Goal: Information Seeking & Learning: Learn about a topic

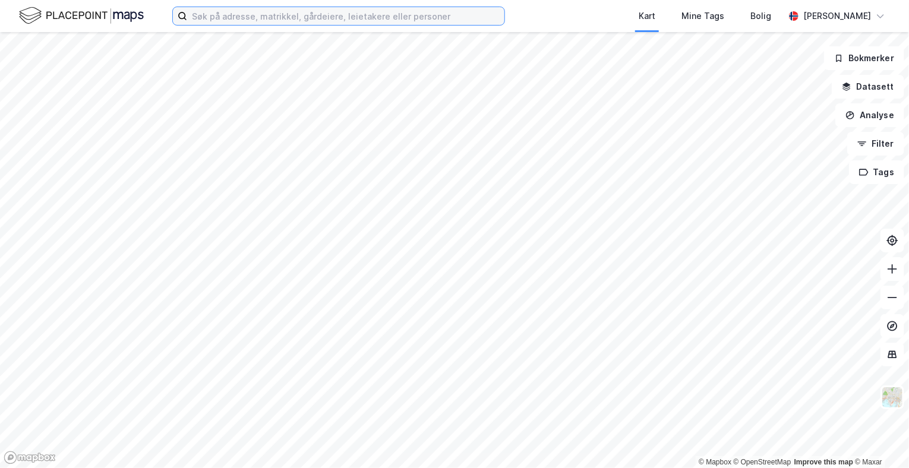
click at [395, 18] on input at bounding box center [345, 16] width 317 height 18
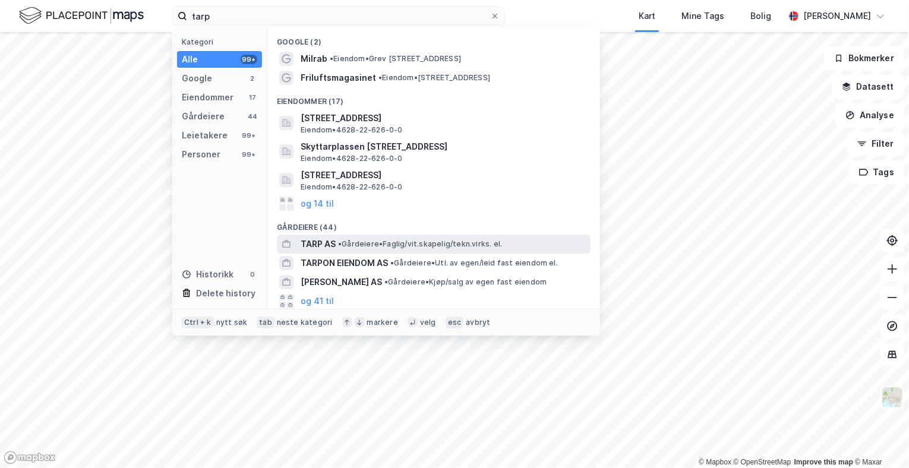
click at [346, 242] on span "• Gårdeiere • Faglig/vit.skapelig/tekn.virks. el." at bounding box center [420, 244] width 164 height 10
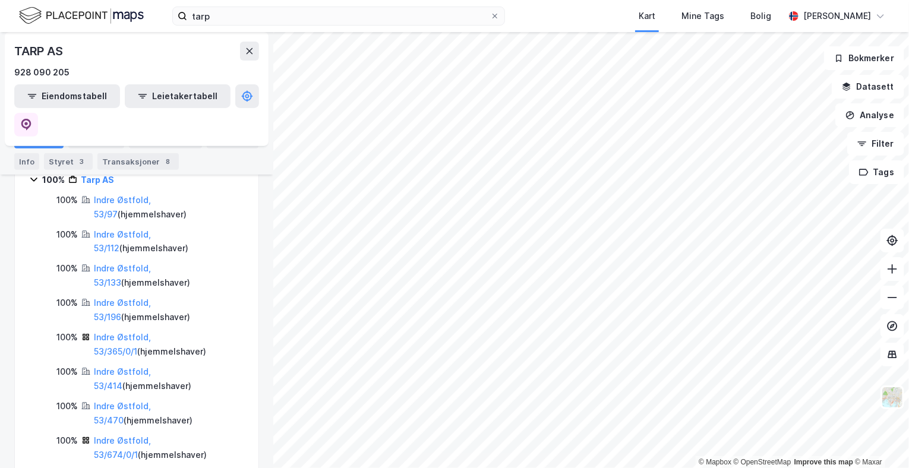
scroll to position [188, 0]
click at [154, 140] on div "Eiendommer 8" at bounding box center [165, 140] width 73 height 17
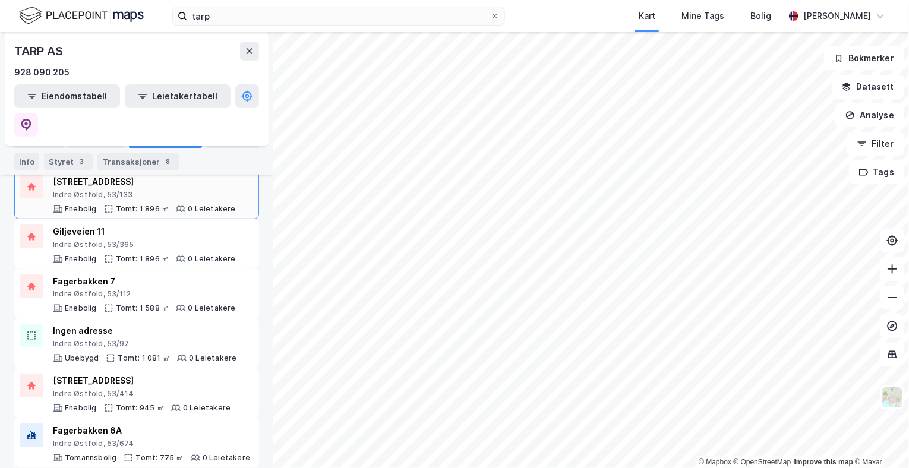
scroll to position [134, 0]
click at [860, 91] on button "Datasett" at bounding box center [868, 87] width 72 height 24
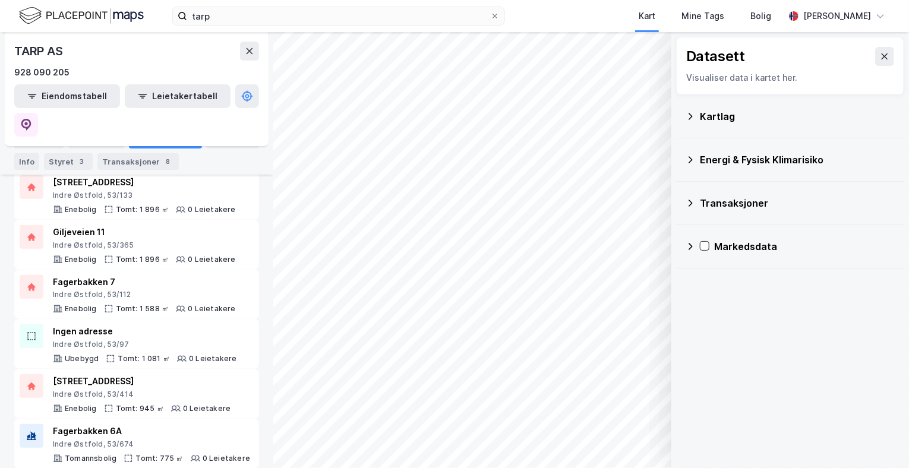
click at [809, 125] on div "Kartlag" at bounding box center [790, 116] width 209 height 29
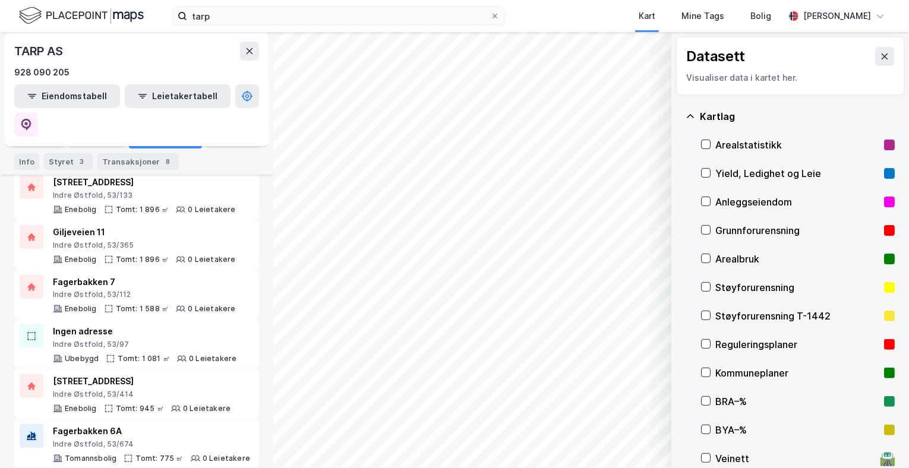
click at [797, 143] on div "Arealstatistikk" at bounding box center [797, 145] width 164 height 14
click at [600, 432] on button "Vis" at bounding box center [610, 437] width 99 height 19
click at [628, 385] on icon "button" at bounding box center [626, 385] width 10 height 10
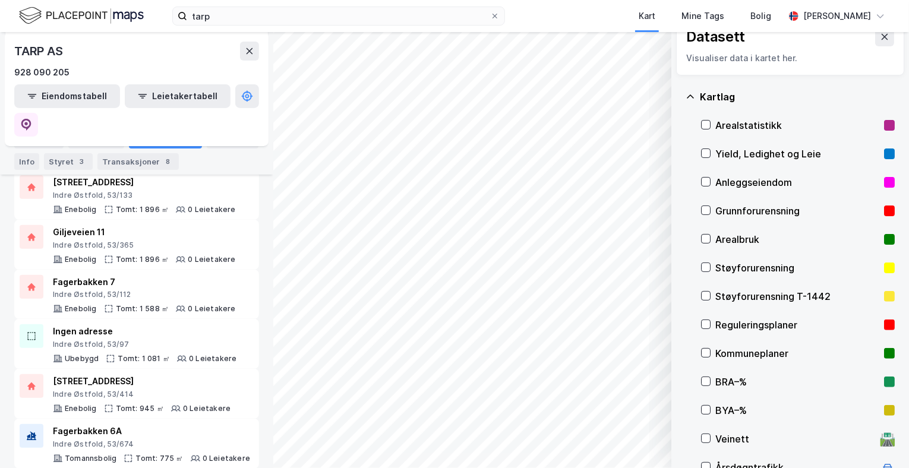
scroll to position [18, 0]
click at [694, 97] on icon at bounding box center [691, 98] width 10 height 10
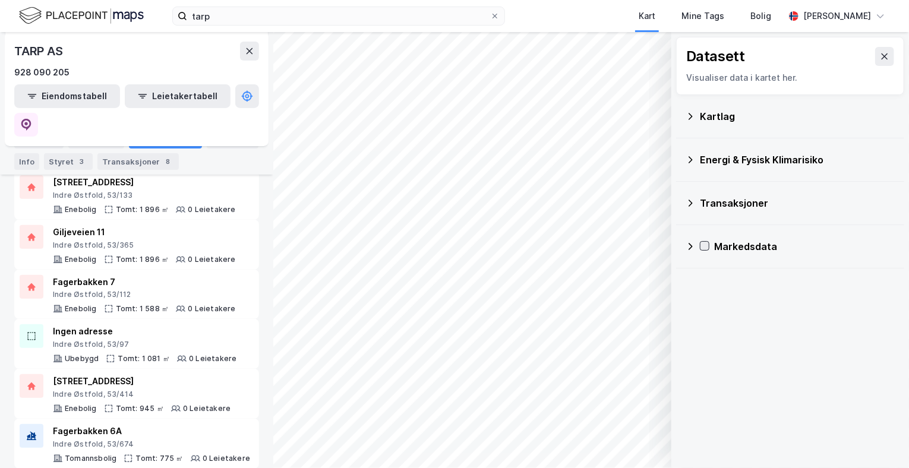
click at [706, 242] on icon at bounding box center [704, 246] width 8 height 8
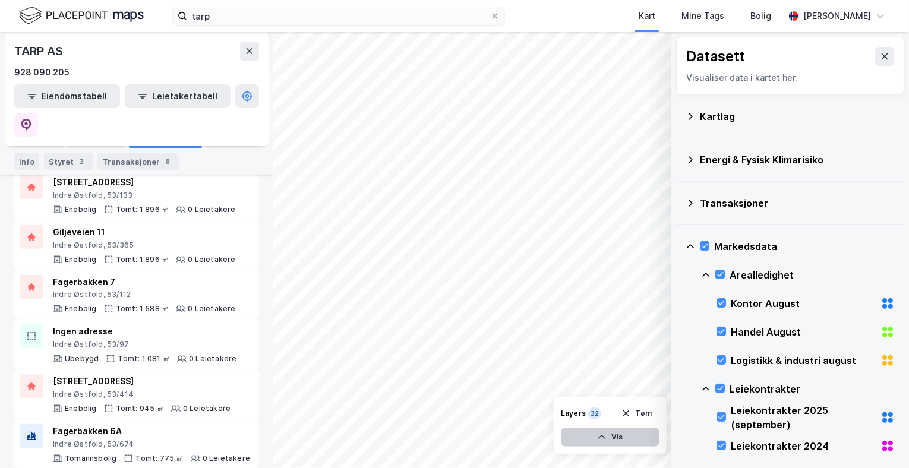
click at [608, 431] on button "Vis" at bounding box center [610, 437] width 99 height 19
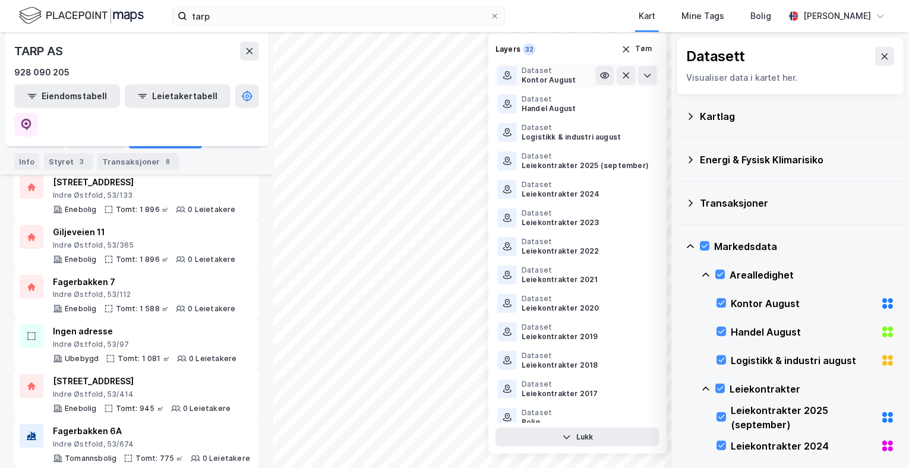
click at [539, 75] on div "Kontor August" at bounding box center [549, 80] width 55 height 10
click at [510, 78] on icon at bounding box center [508, 76] width 10 height 10
click at [600, 71] on icon at bounding box center [605, 76] width 10 height 10
click at [601, 71] on button at bounding box center [604, 75] width 19 height 19
click at [643, 71] on icon at bounding box center [648, 76] width 10 height 10
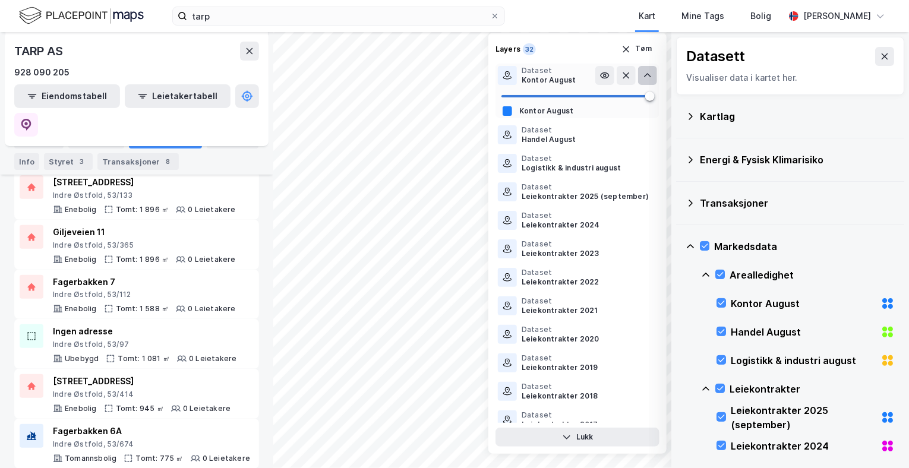
click at [643, 71] on icon at bounding box center [648, 76] width 10 height 10
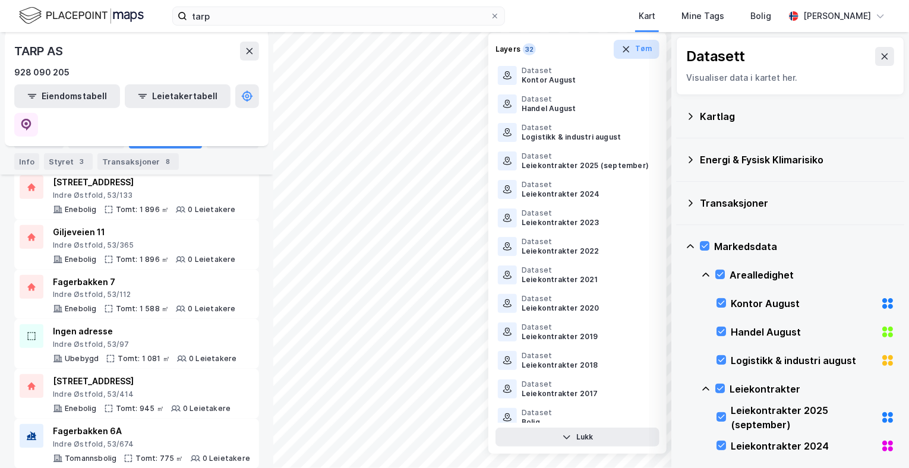
click at [629, 52] on icon "button" at bounding box center [626, 49] width 7 height 6
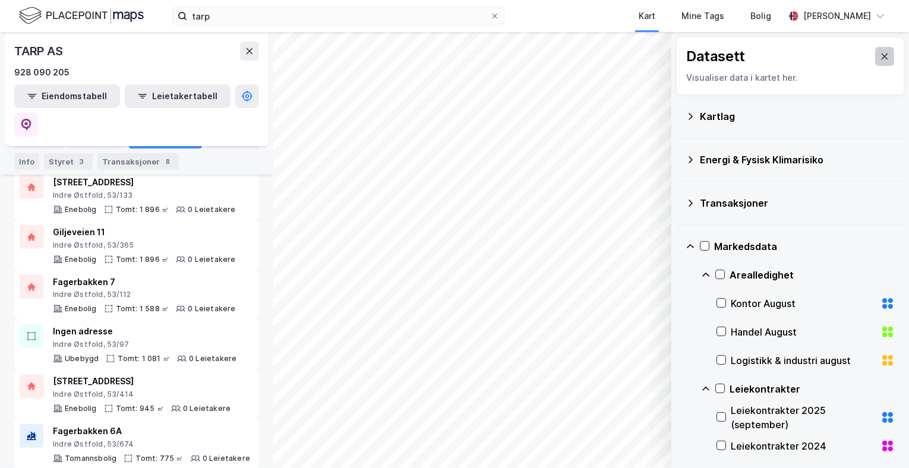
click at [880, 56] on icon at bounding box center [885, 57] width 10 height 10
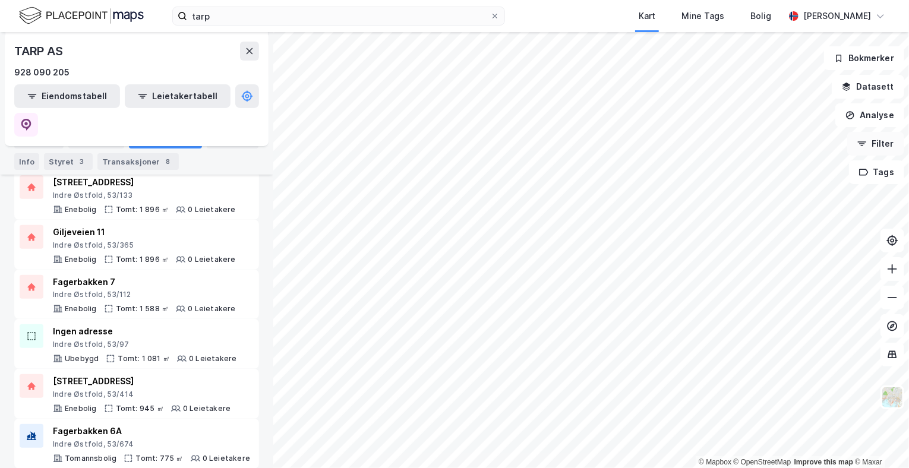
click at [874, 144] on button "Filter" at bounding box center [875, 144] width 57 height 24
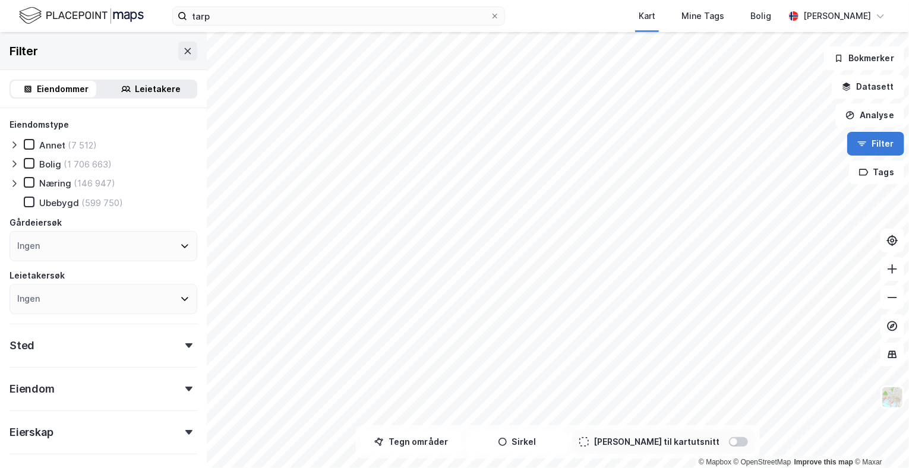
click at [874, 144] on button "Filter" at bounding box center [875, 144] width 57 height 24
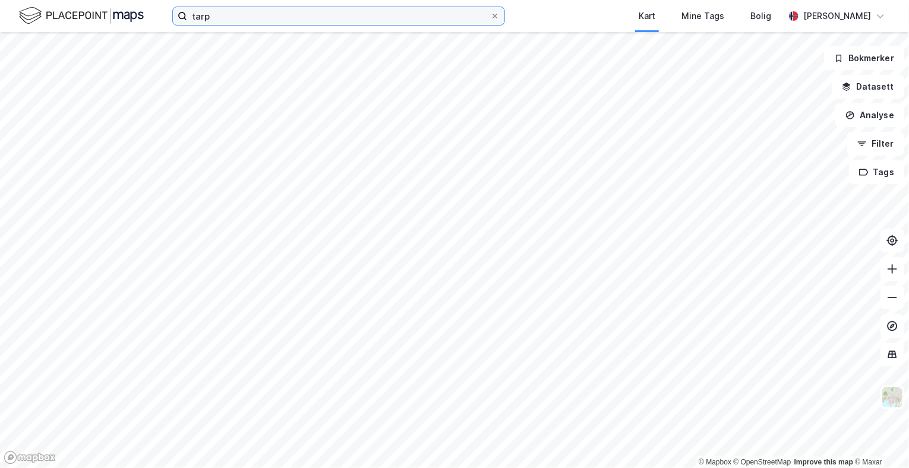
click at [456, 11] on input "tarp" at bounding box center [338, 16] width 303 height 18
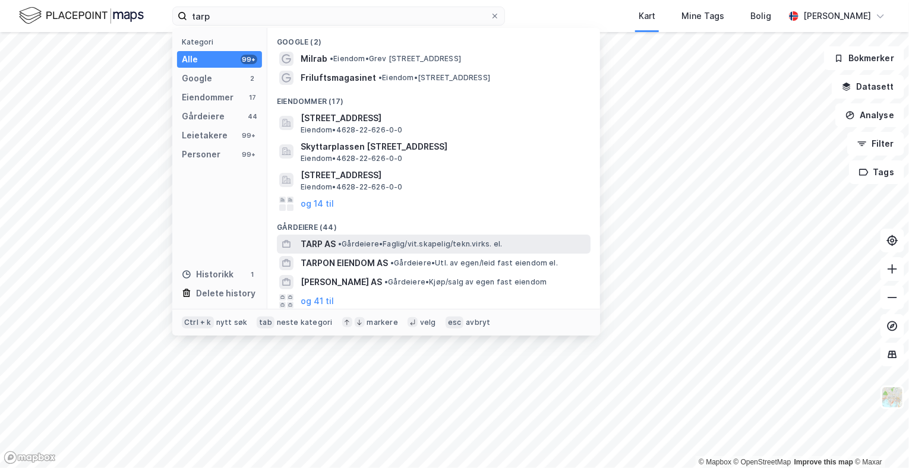
click at [347, 242] on span "• Gårdeiere • Faglig/vit.skapelig/tekn.virks. el." at bounding box center [420, 244] width 164 height 10
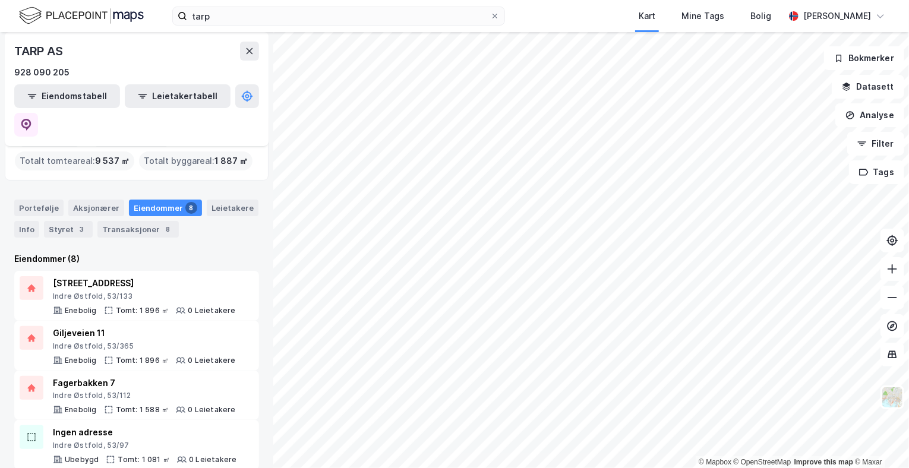
scroll to position [35, 0]
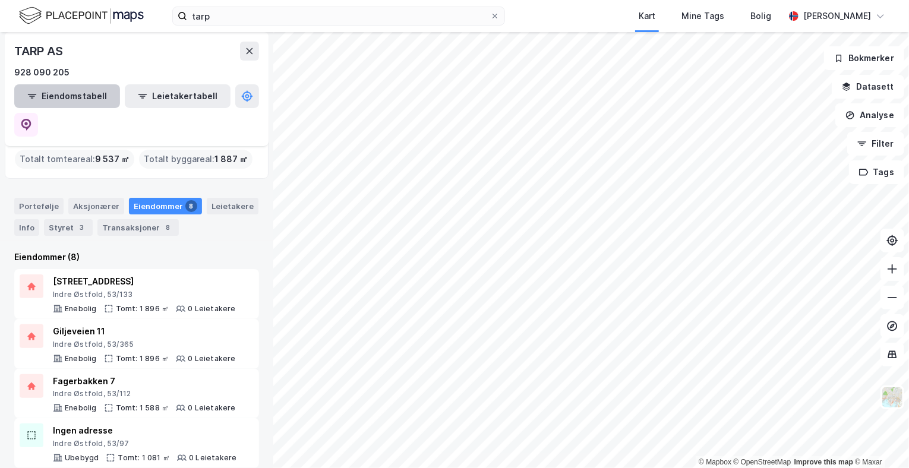
click at [62, 104] on button "Eiendomstabell" at bounding box center [67, 96] width 106 height 24
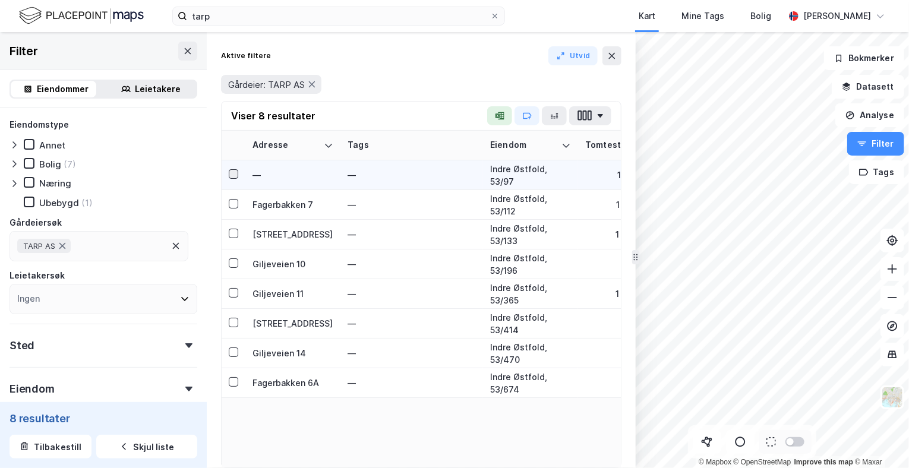
click at [234, 172] on icon at bounding box center [233, 174] width 8 height 8
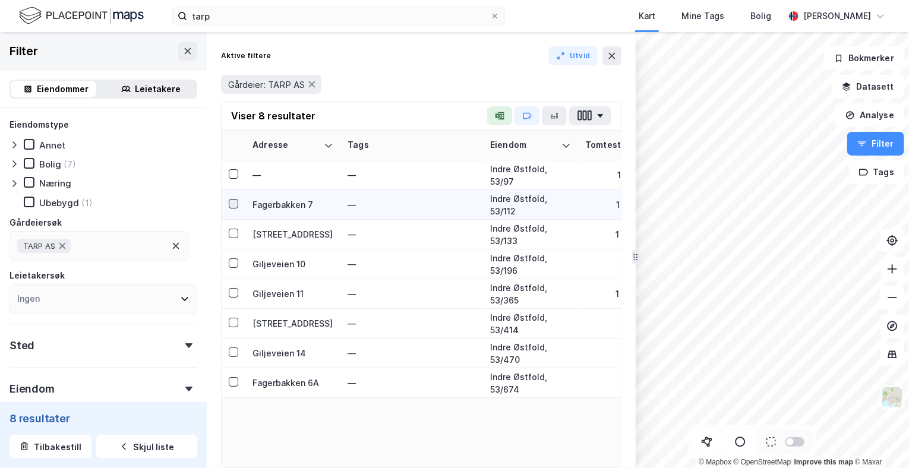
click at [232, 201] on icon at bounding box center [233, 204] width 8 height 8
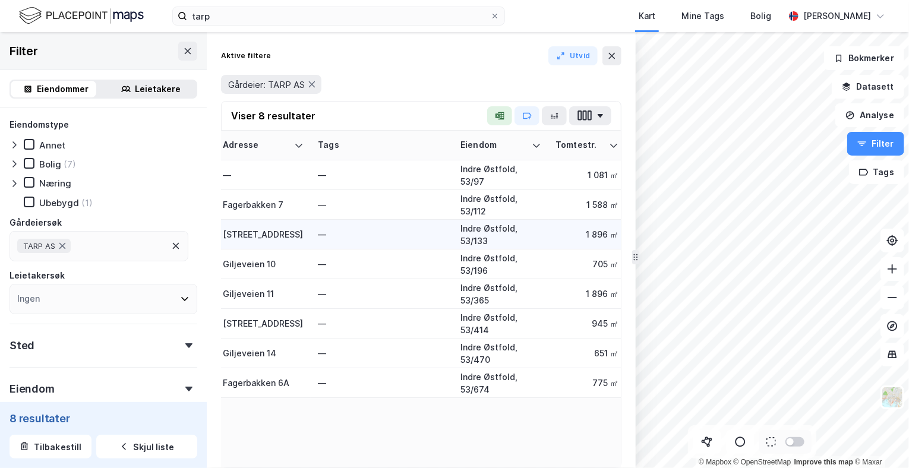
scroll to position [0, 30]
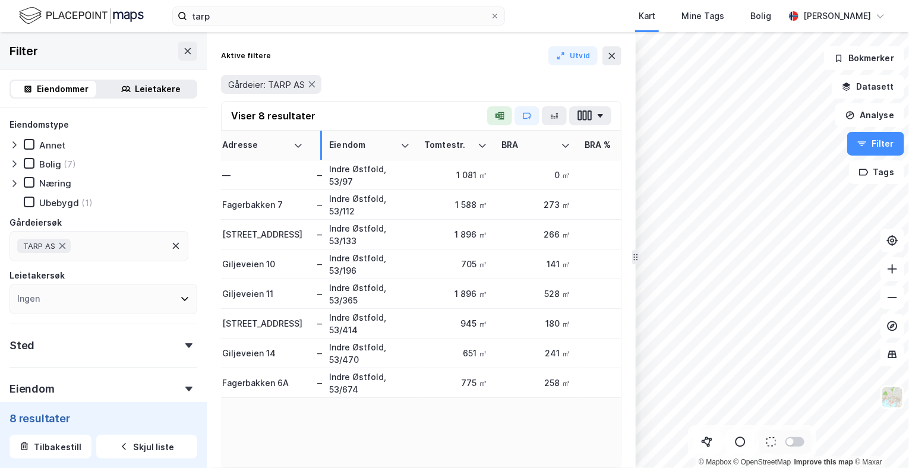
drag, startPoint x: 448, startPoint y: 146, endPoint x: 316, endPoint y: 156, distance: 132.9
click at [316, 156] on th "Tags" at bounding box center [317, 146] width 14 height 30
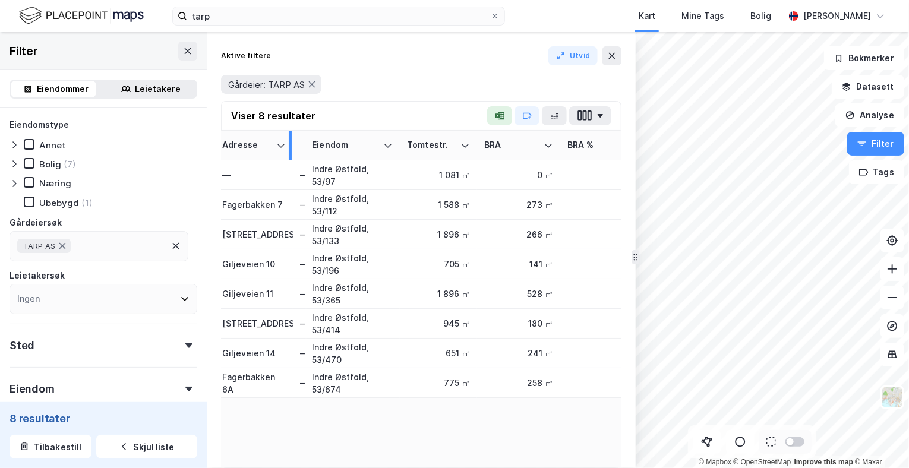
drag, startPoint x: 307, startPoint y: 151, endPoint x: 289, endPoint y: 155, distance: 17.7
click at [289, 155] on div at bounding box center [290, 145] width 3 height 29
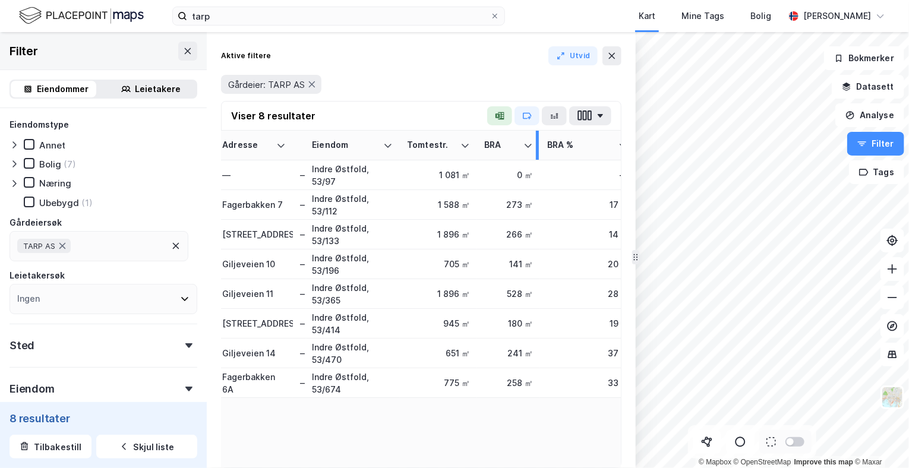
drag, startPoint x: 556, startPoint y: 145, endPoint x: 536, endPoint y: 150, distance: 20.7
click at [536, 150] on div at bounding box center [537, 145] width 3 height 29
click at [468, 151] on div at bounding box center [469, 145] width 3 height 29
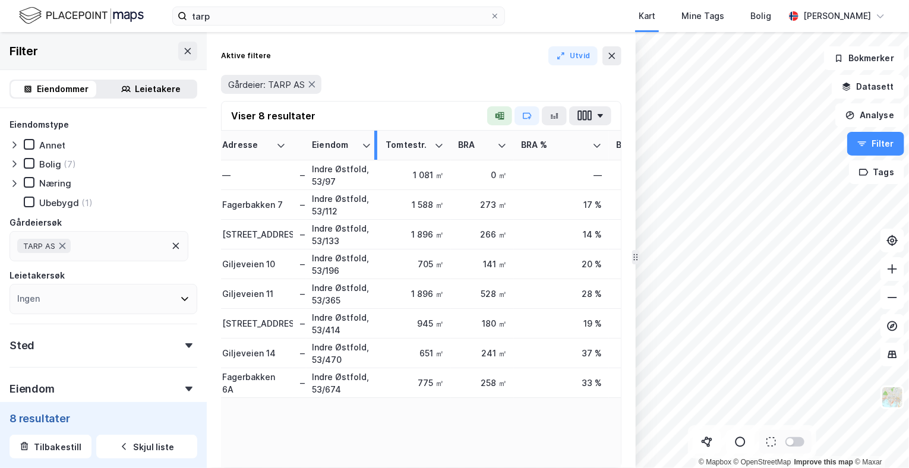
drag, startPoint x: 397, startPoint y: 146, endPoint x: 375, endPoint y: 151, distance: 22.2
click at [375, 151] on div at bounding box center [375, 145] width 3 height 29
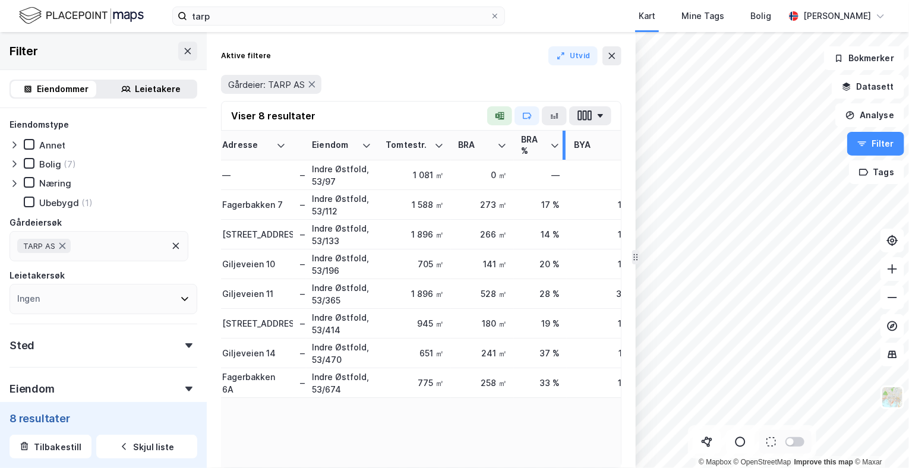
drag, startPoint x: 605, startPoint y: 150, endPoint x: 563, endPoint y: 159, distance: 43.0
click at [563, 159] on div at bounding box center [564, 145] width 3 height 29
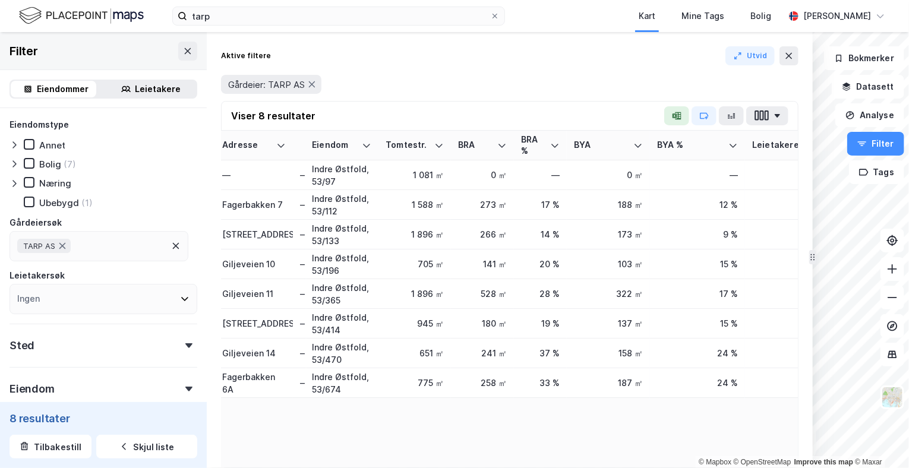
drag, startPoint x: 634, startPoint y: 170, endPoint x: 811, endPoint y: 195, distance: 178.7
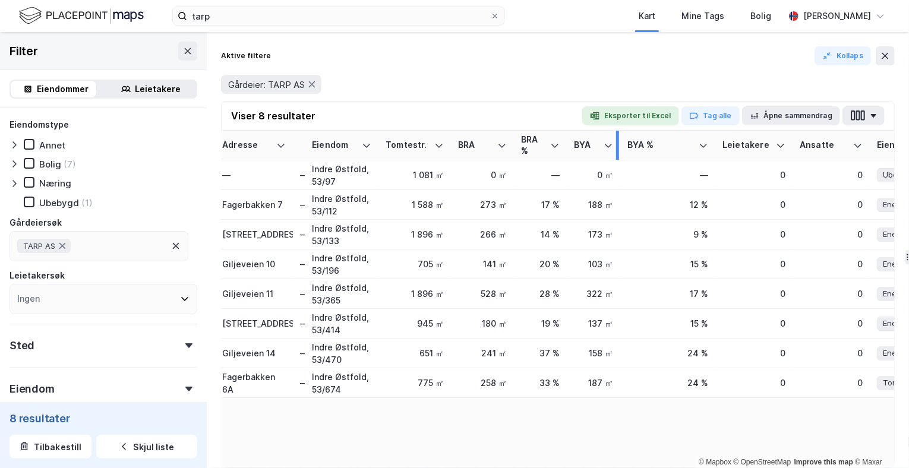
drag, startPoint x: 645, startPoint y: 144, endPoint x: 615, endPoint y: 146, distance: 29.7
click at [616, 146] on div at bounding box center [617, 145] width 3 height 29
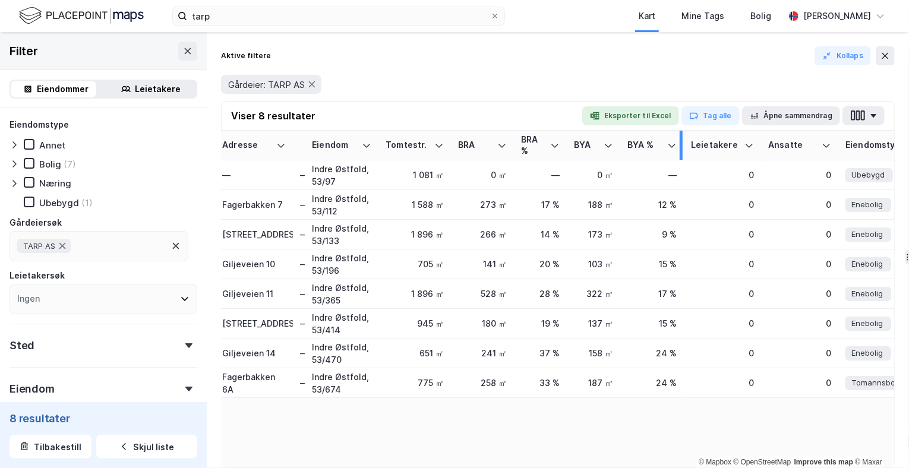
drag, startPoint x: 711, startPoint y: 142, endPoint x: 680, endPoint y: 147, distance: 31.8
click at [680, 147] on div at bounding box center [681, 145] width 3 height 29
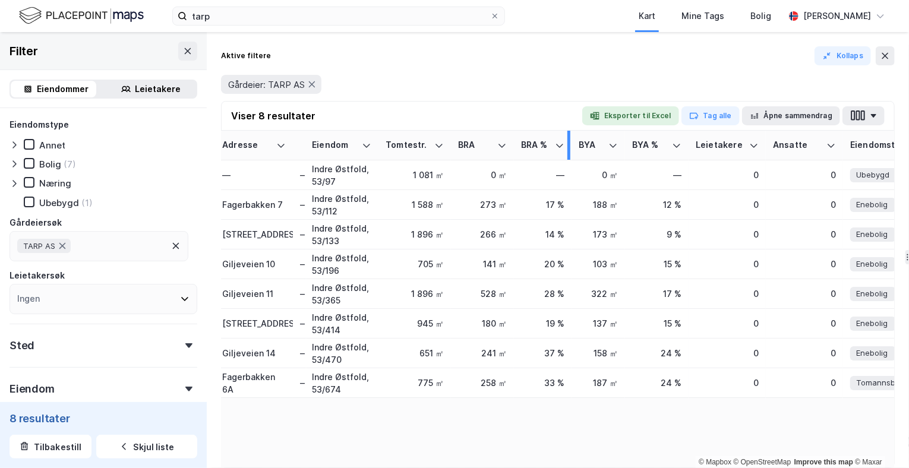
drag, startPoint x: 563, startPoint y: 144, endPoint x: 567, endPoint y: 150, distance: 7.2
click at [567, 150] on div at bounding box center [568, 145] width 3 height 29
click at [871, 116] on icon "button" at bounding box center [873, 116] width 7 height 4
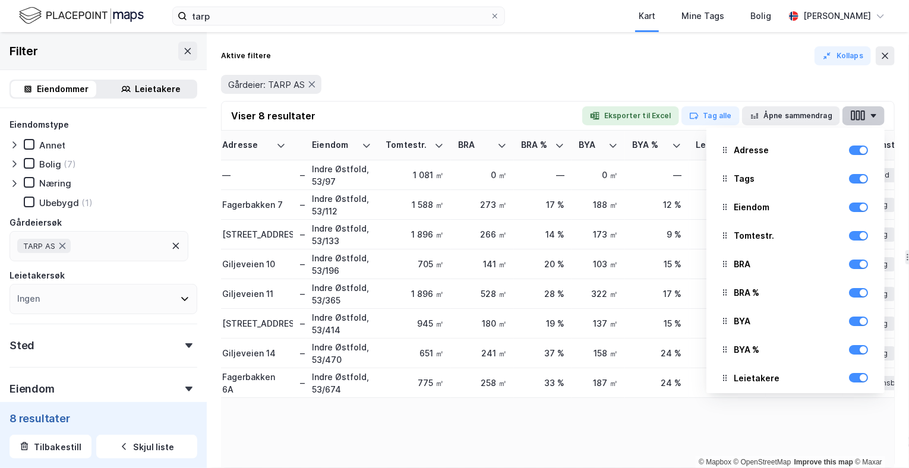
click at [871, 116] on icon "button" at bounding box center [873, 116] width 7 height 4
click at [849, 383] on div at bounding box center [858, 378] width 19 height 14
click at [860, 380] on div at bounding box center [863, 377] width 7 height 7
click at [860, 351] on div at bounding box center [863, 349] width 7 height 7
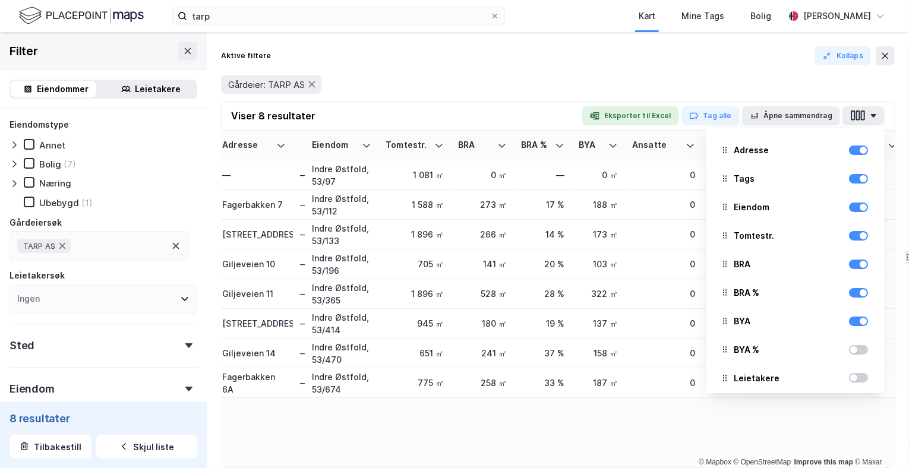
click at [852, 351] on div at bounding box center [858, 350] width 19 height 10
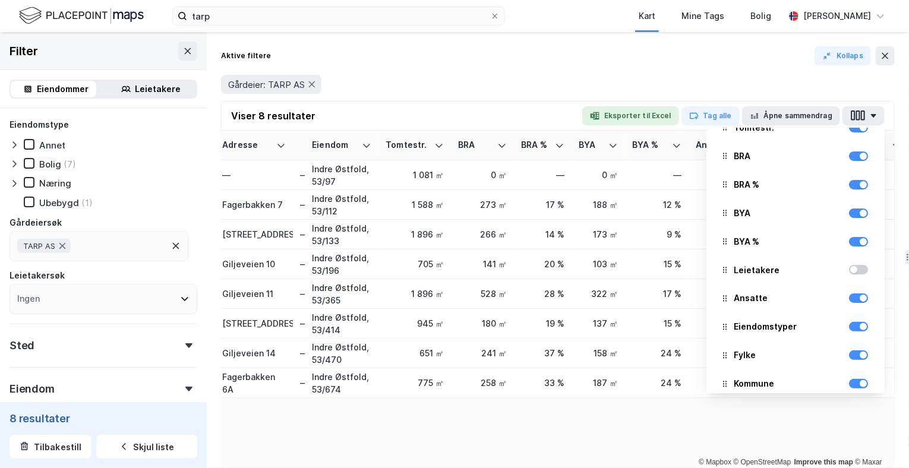
scroll to position [109, 0]
click at [849, 298] on div at bounding box center [858, 298] width 19 height 10
click at [849, 324] on div at bounding box center [858, 326] width 19 height 10
click at [849, 356] on div at bounding box center [858, 355] width 19 height 10
click at [849, 387] on div at bounding box center [858, 383] width 19 height 10
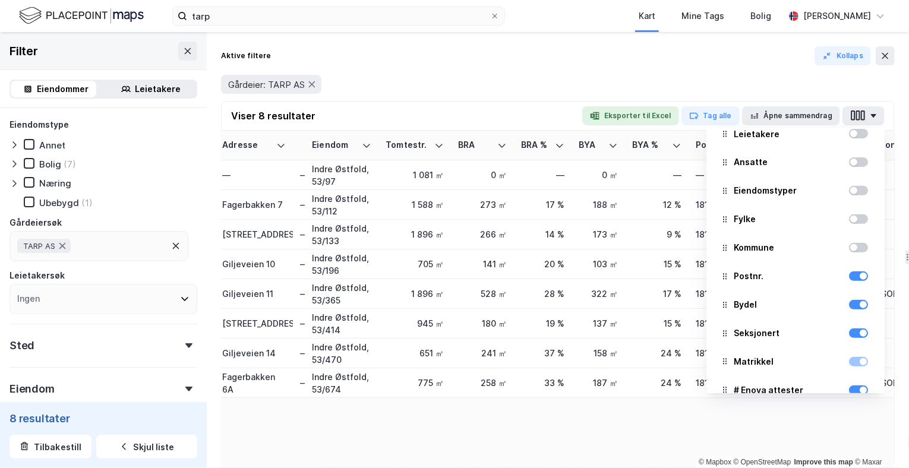
scroll to position [245, 0]
drag, startPoint x: 844, startPoint y: 274, endPoint x: 827, endPoint y: 292, distance: 24.8
click at [827, 292] on div "Bydel" at bounding box center [795, 304] width 159 height 26
click at [878, 112] on button "button" at bounding box center [863, 115] width 42 height 19
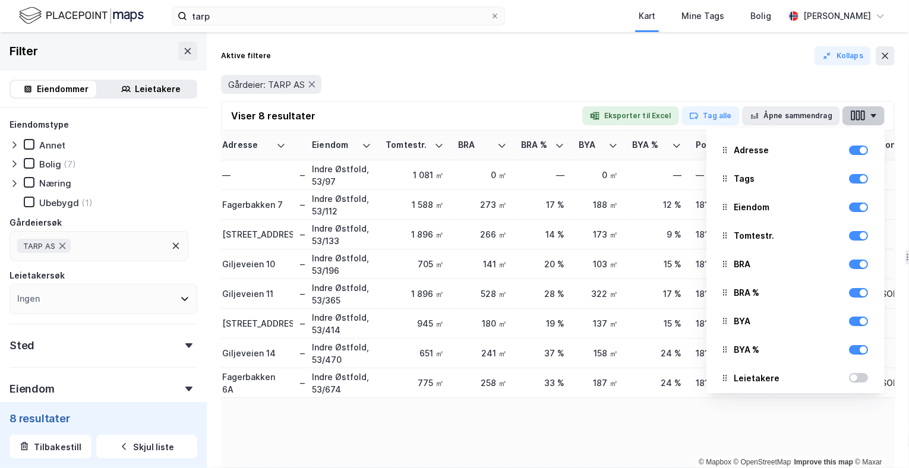
click at [878, 112] on button "button" at bounding box center [863, 115] width 42 height 19
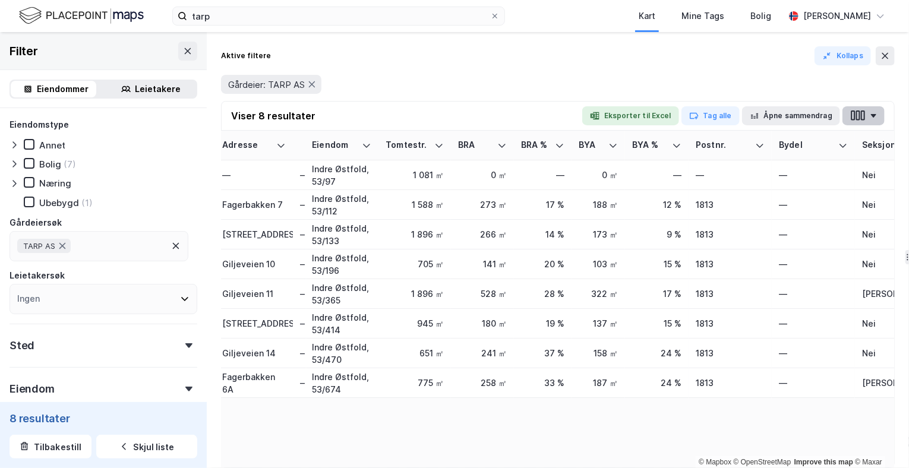
click at [878, 112] on button "button" at bounding box center [863, 115] width 42 height 19
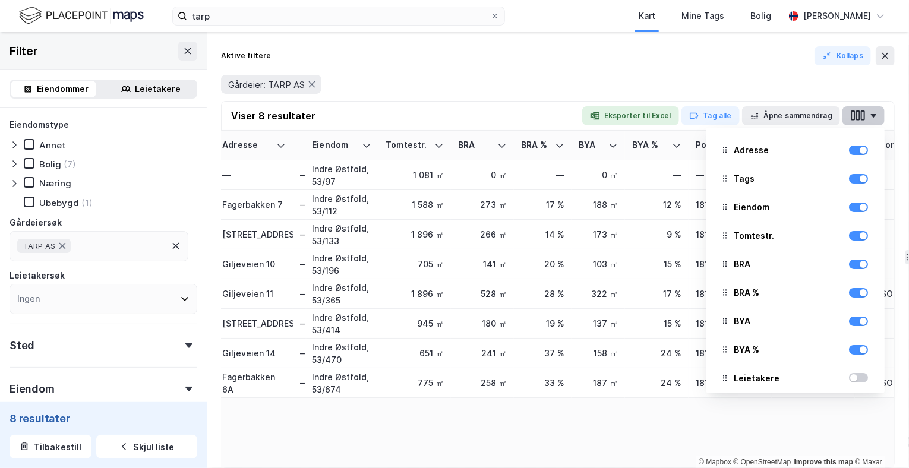
click at [876, 111] on button "button" at bounding box center [863, 115] width 42 height 19
click at [851, 115] on icon "button" at bounding box center [857, 115] width 15 height 12
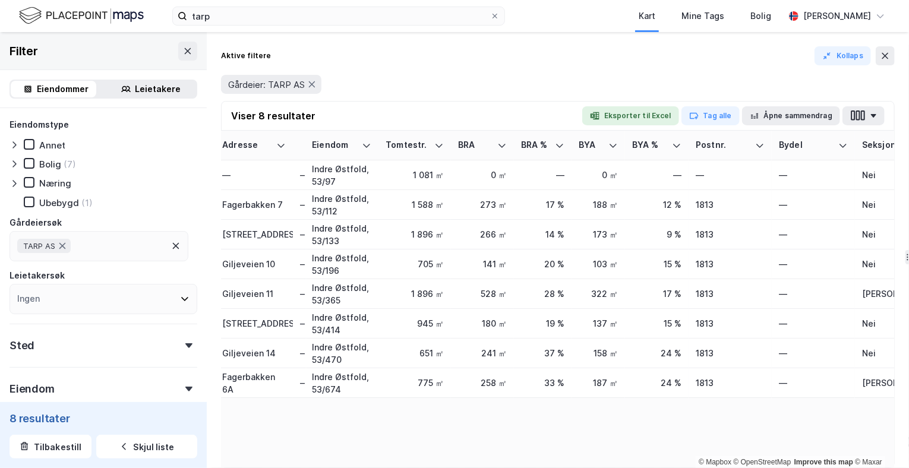
click at [522, 71] on div "Gårdeier: TARP AS" at bounding box center [558, 84] width 674 height 33
click at [835, 50] on button "Kollaps" at bounding box center [842, 55] width 56 height 19
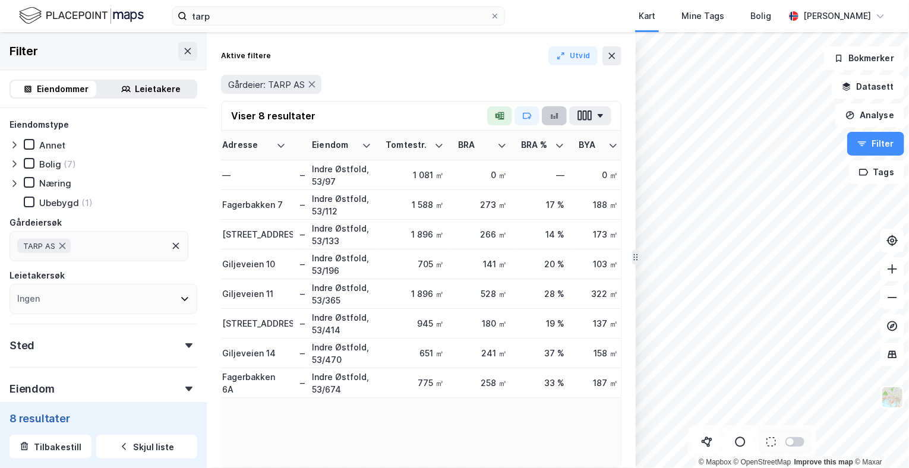
click at [554, 113] on icon "button" at bounding box center [554, 116] width 10 height 10
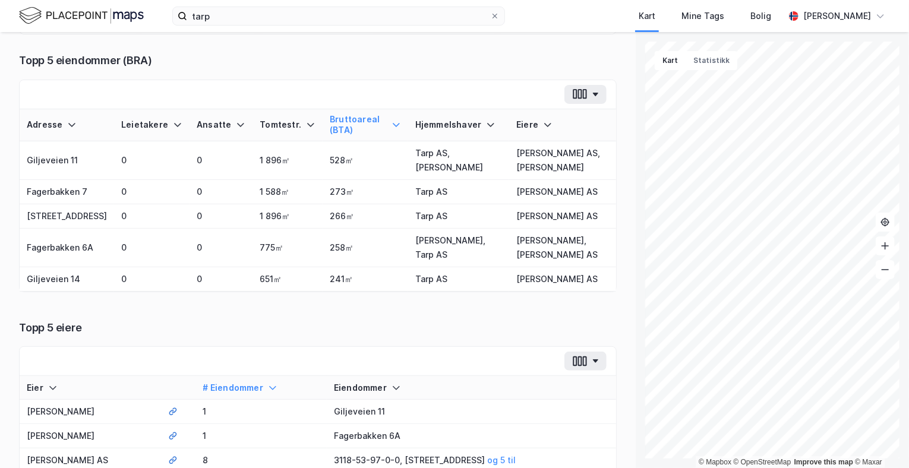
scroll to position [150, 0]
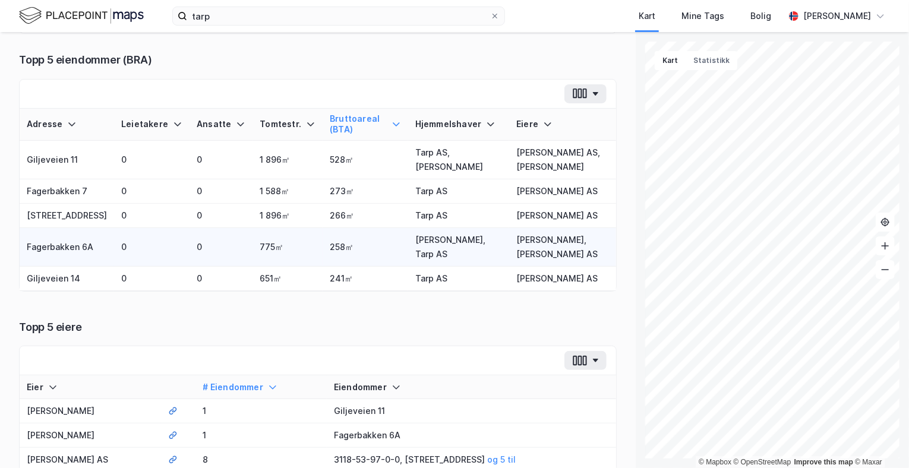
click at [355, 267] on td "258㎡" at bounding box center [366, 247] width 86 height 39
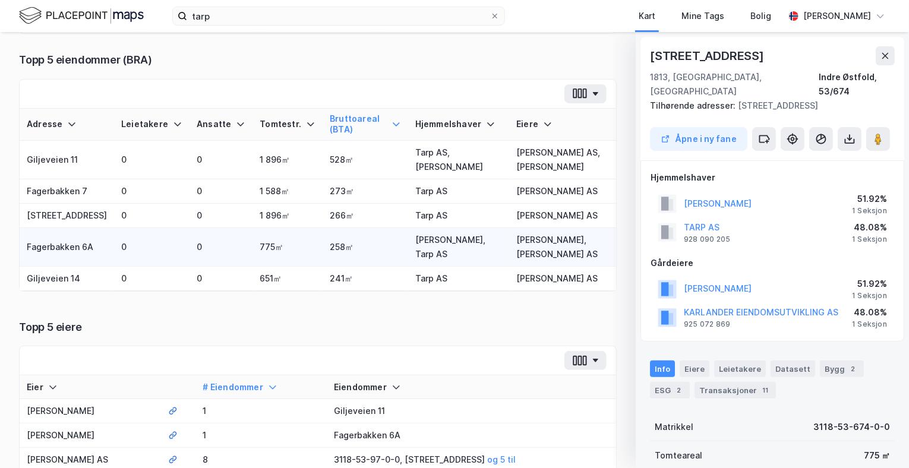
click at [355, 267] on td "258㎡" at bounding box center [366, 247] width 86 height 39
click at [889, 52] on icon at bounding box center [885, 56] width 10 height 10
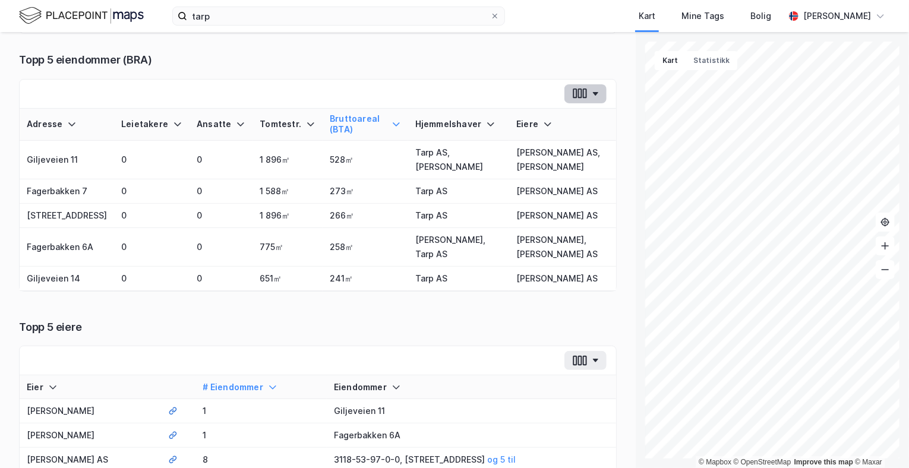
click at [583, 91] on icon "button" at bounding box center [585, 94] width 4 height 10
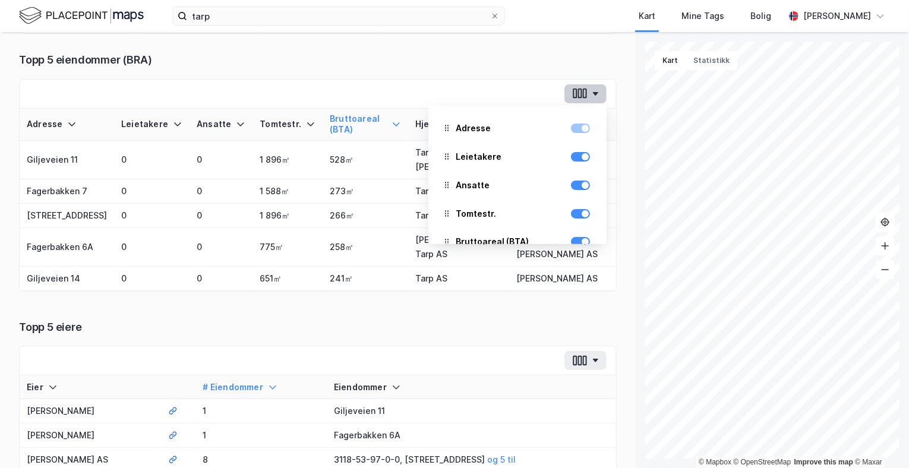
click at [572, 91] on icon "button" at bounding box center [579, 93] width 15 height 12
click at [472, 74] on div "Topp 5 eiendommer (BRA) Adresse Leietakere Ansatte Tomtestr. Bruttoareal (BTA) …" at bounding box center [318, 172] width 598 height 239
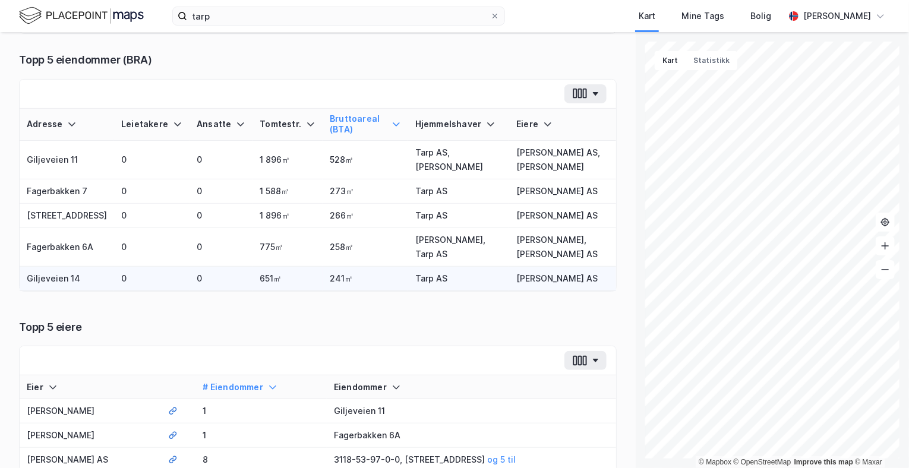
scroll to position [238, 0]
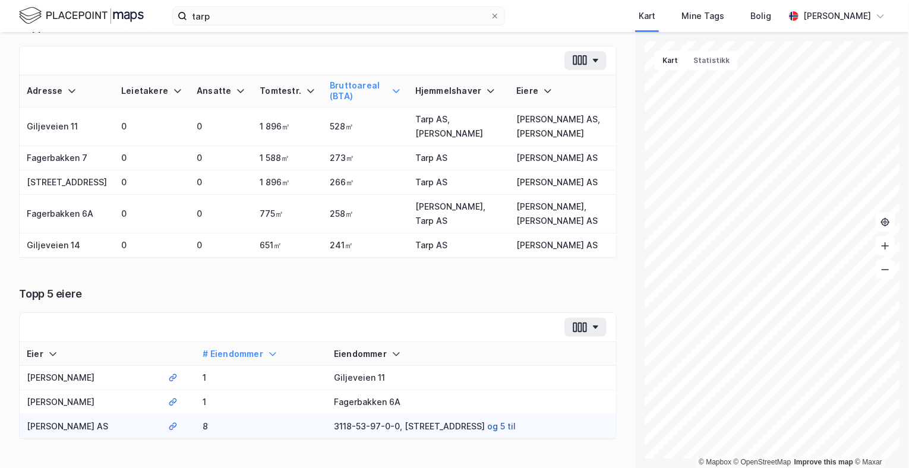
click at [0, 0] on button "og 5 til" at bounding box center [0, 0] width 0 height 0
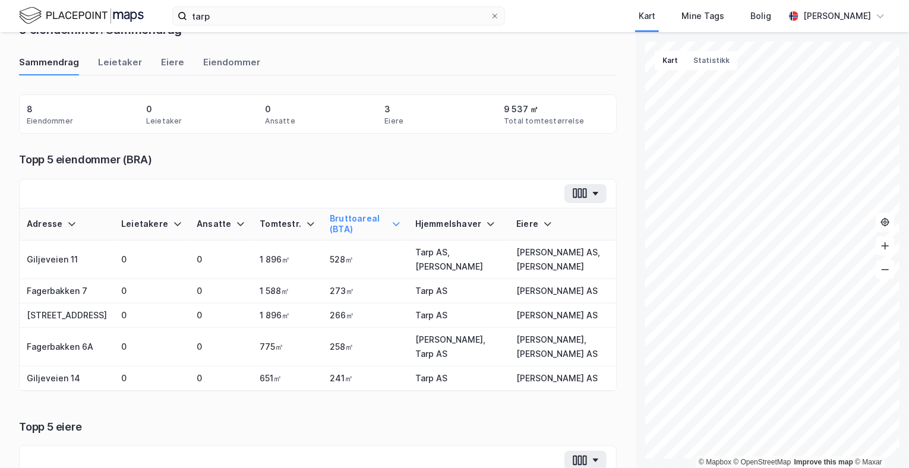
scroll to position [0, 0]
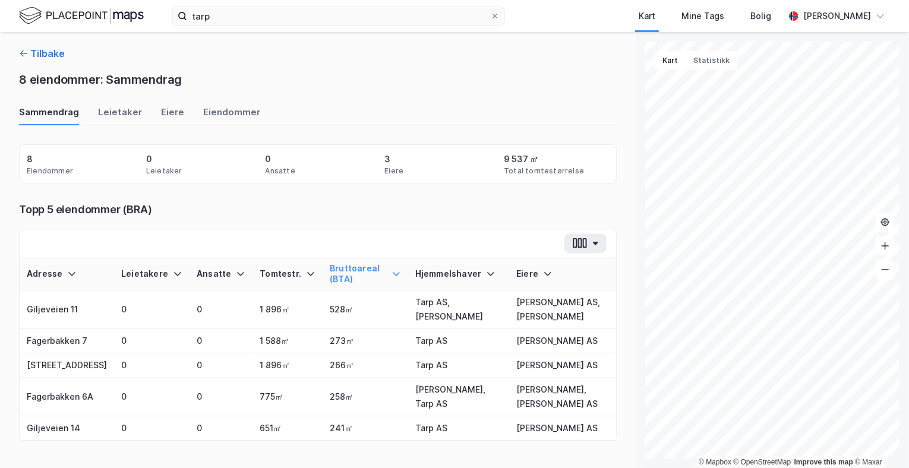
click at [34, 56] on button "Tilbake" at bounding box center [42, 53] width 46 height 14
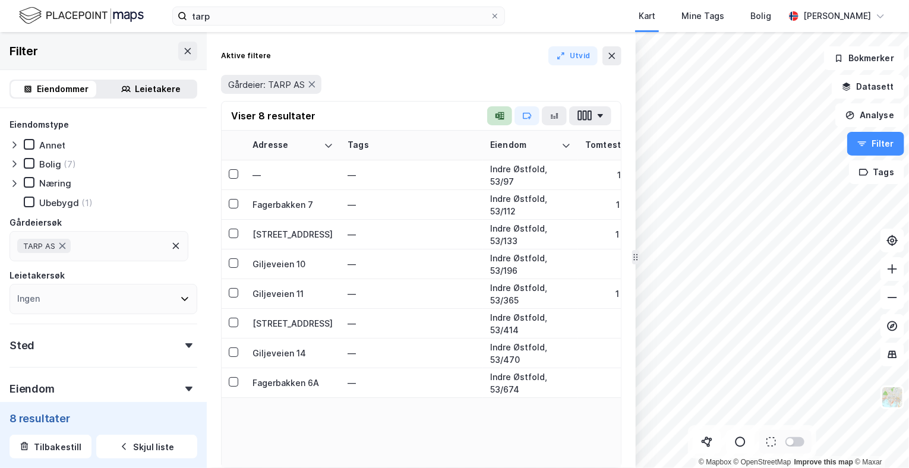
click at [494, 119] on button "button" at bounding box center [499, 115] width 25 height 19
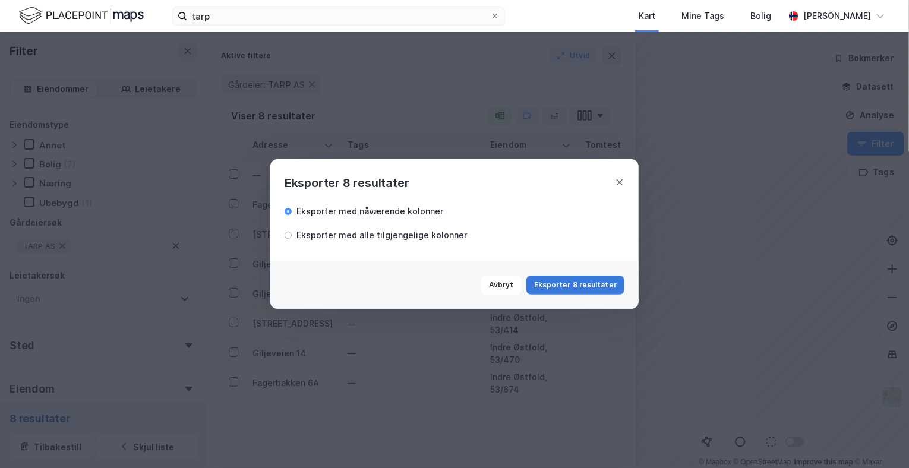
click at [553, 287] on button "Eksporter 8 resultater" at bounding box center [575, 285] width 98 height 19
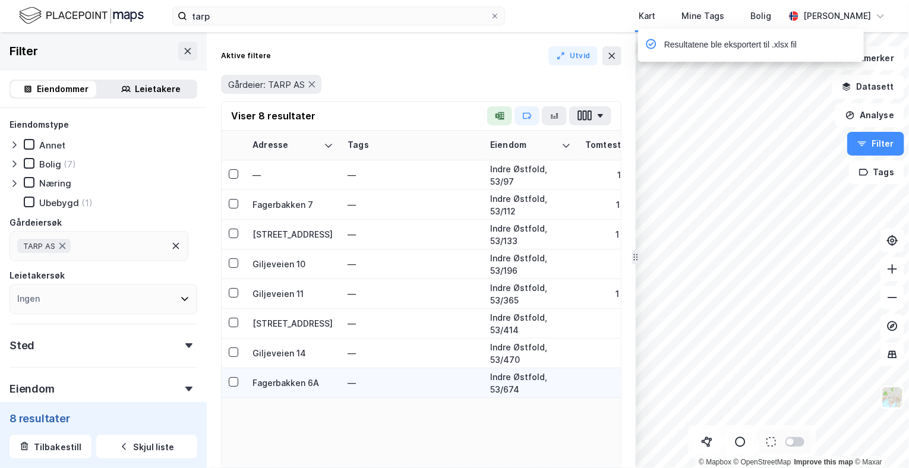
click at [607, 391] on td "775 ㎡" at bounding box center [616, 383] width 77 height 30
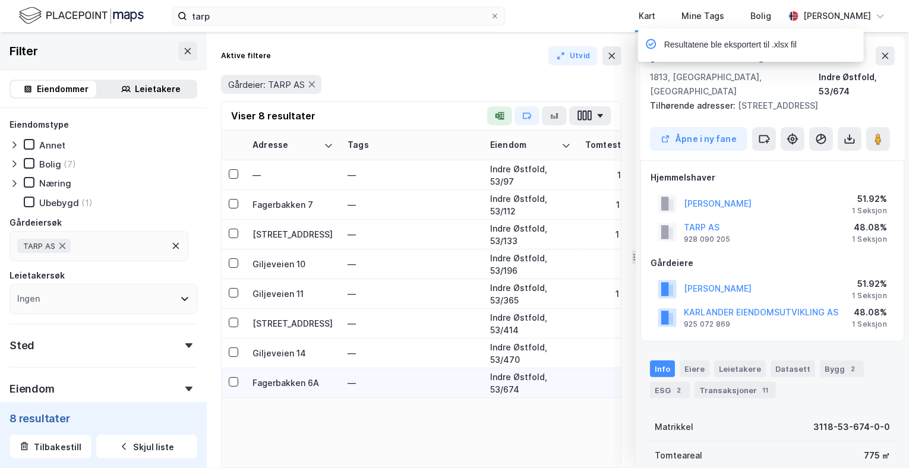
click at [607, 391] on td "775 ㎡" at bounding box center [616, 383] width 77 height 30
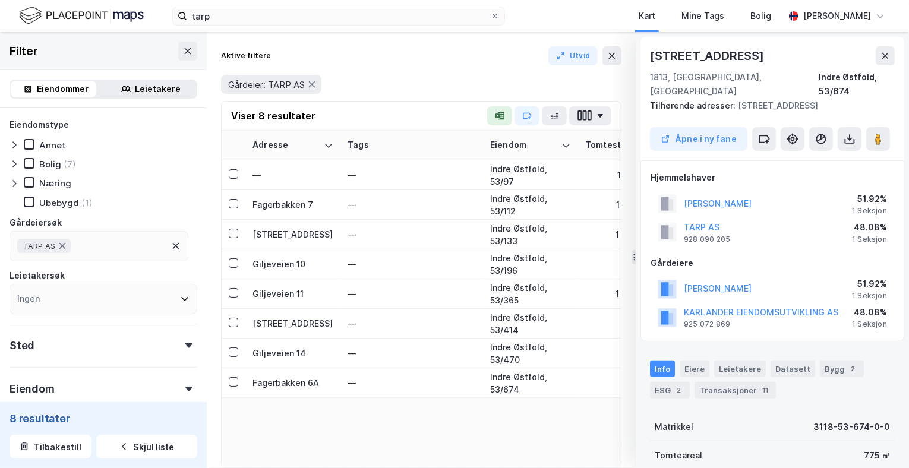
click at [885, 53] on div "Resultatene ble eksportert til .xlsx fil" at bounding box center [787, 48] width 226 height 39
click at [885, 53] on icon at bounding box center [885, 56] width 10 height 10
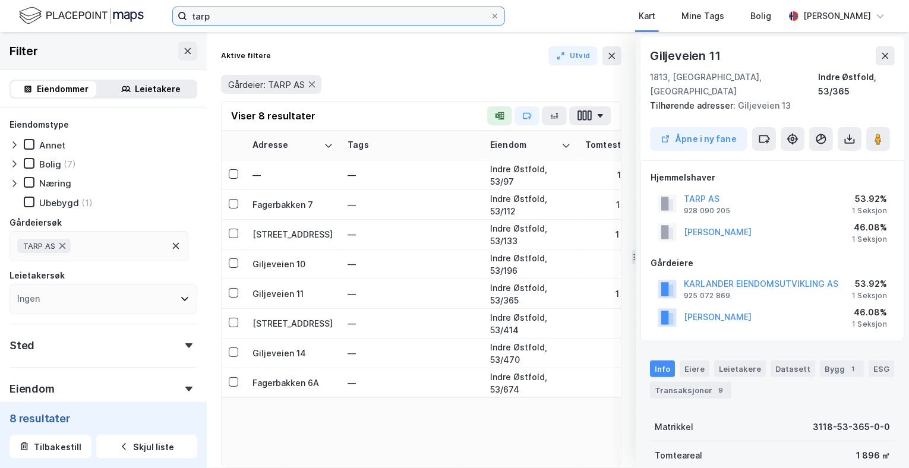
click at [273, 16] on input "tarp" at bounding box center [338, 16] width 303 height 18
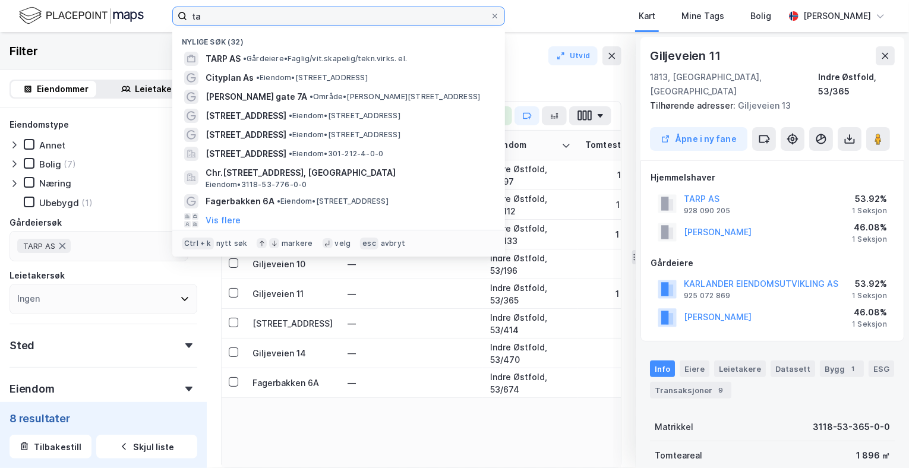
type input "t"
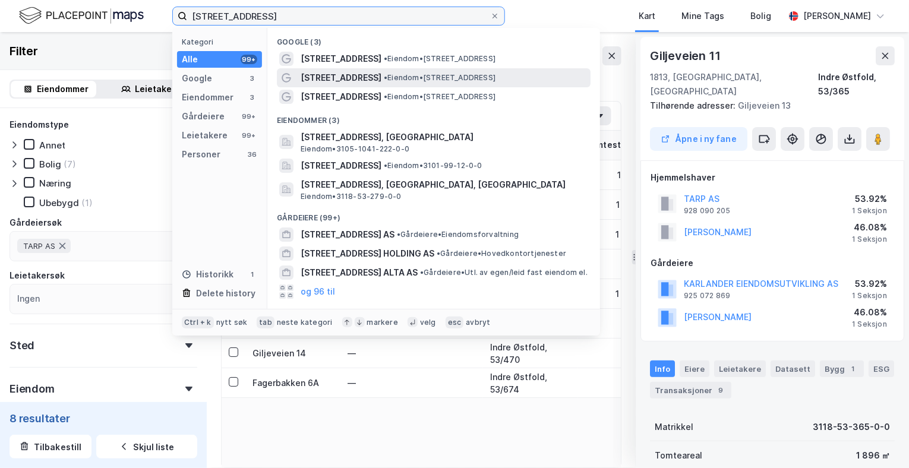
type input "løkenveien 8"
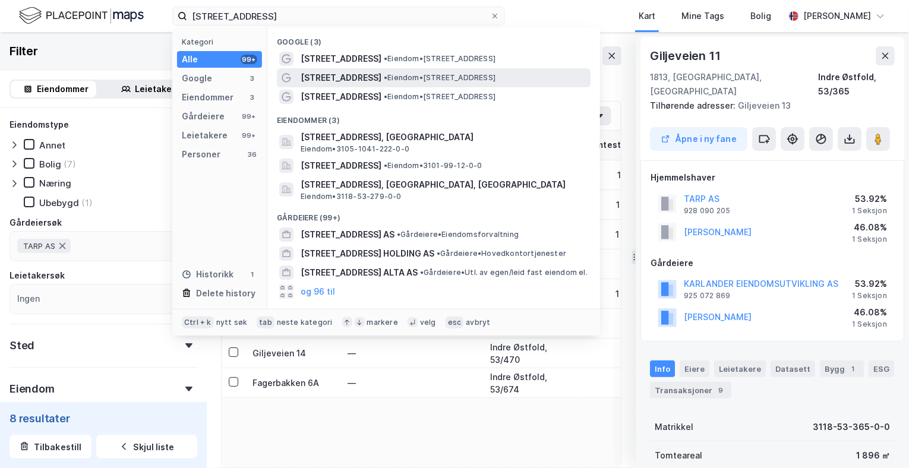
click at [313, 75] on span "[STREET_ADDRESS]" at bounding box center [341, 78] width 81 height 14
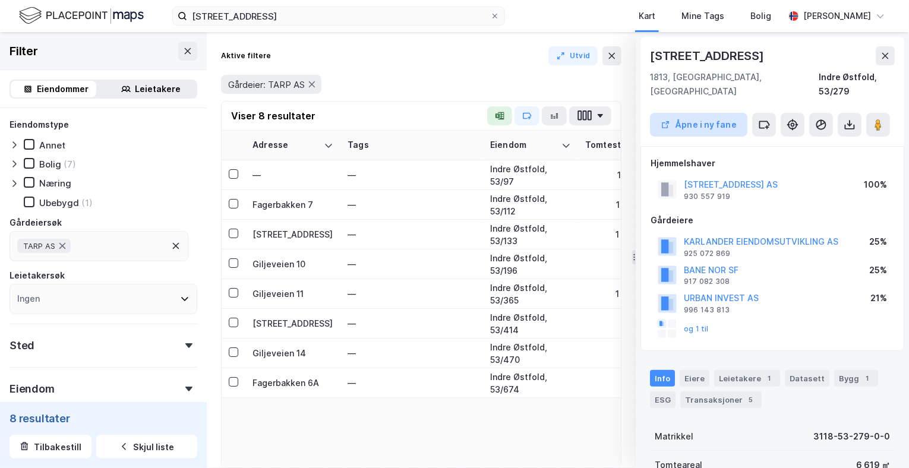
click at [683, 113] on button "Åpne i ny fane" at bounding box center [698, 125] width 97 height 24
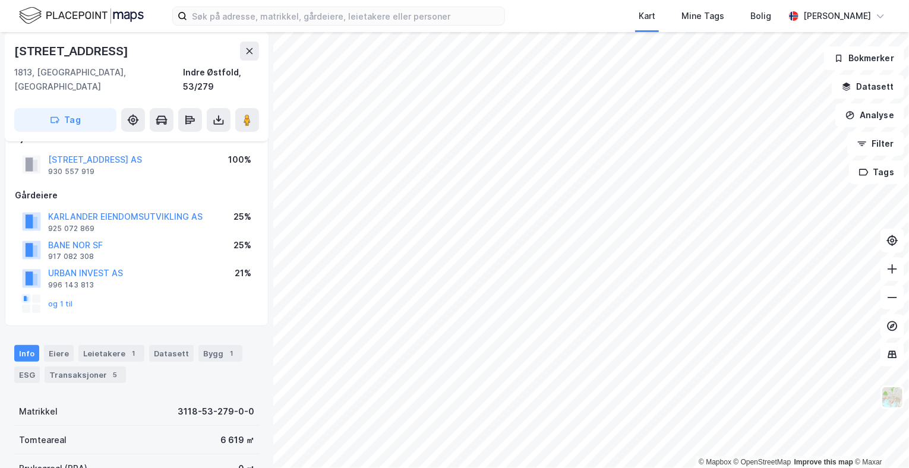
scroll to position [21, 0]
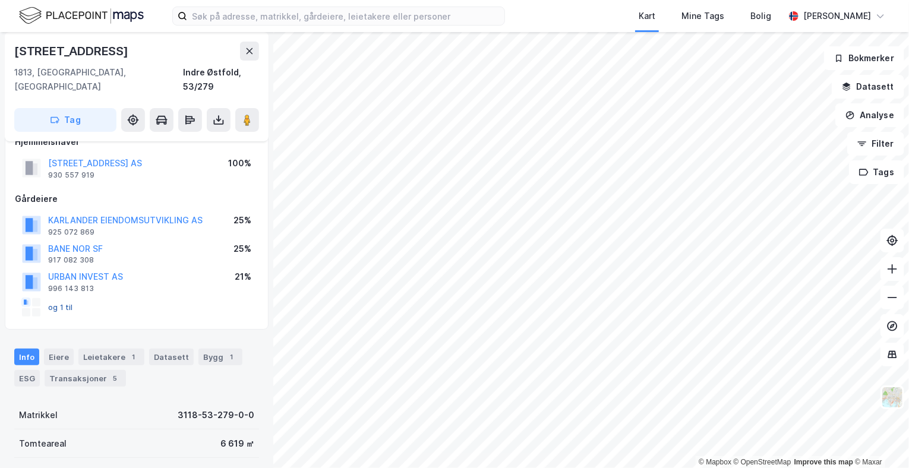
click at [0, 0] on button "og 1 til" at bounding box center [0, 0] width 0 height 0
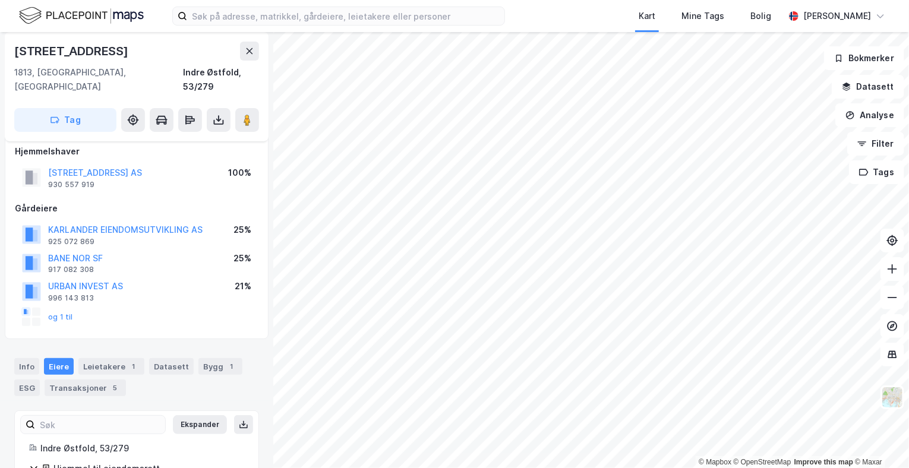
scroll to position [17, 0]
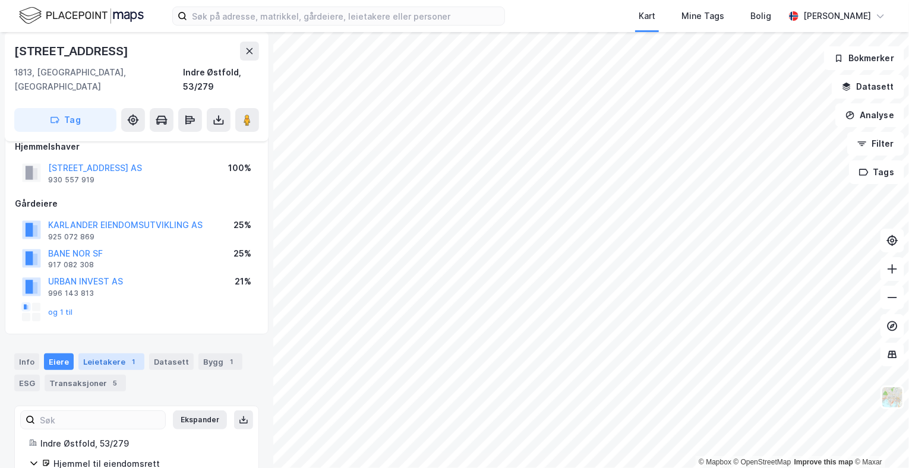
click at [105, 353] on div "Leietakere 1" at bounding box center [111, 361] width 66 height 17
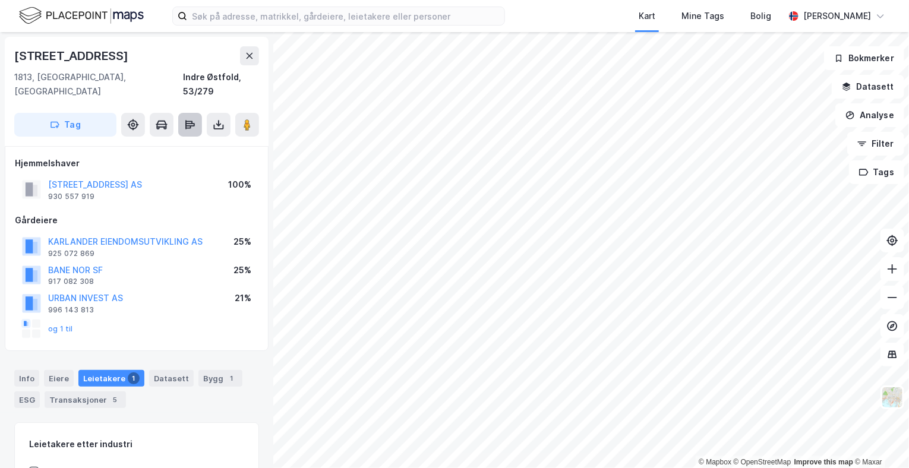
click at [187, 119] on icon at bounding box center [190, 125] width 12 height 12
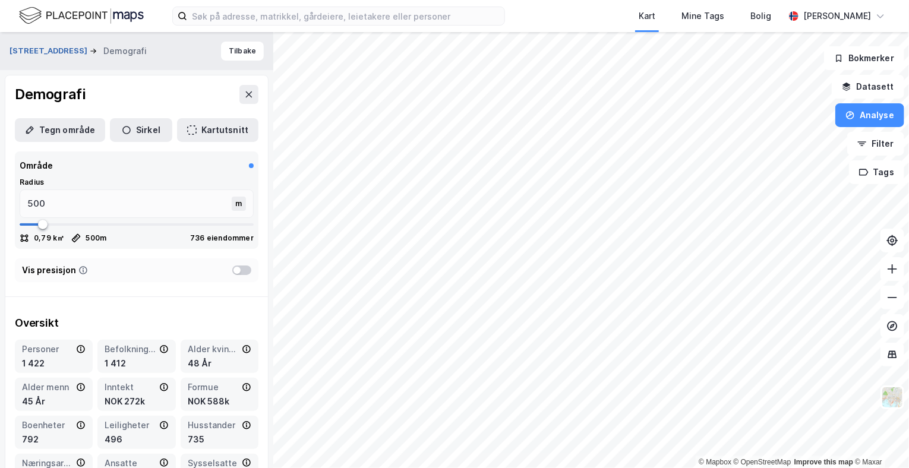
click at [43, 45] on button "[STREET_ADDRESS]" at bounding box center [50, 51] width 80 height 12
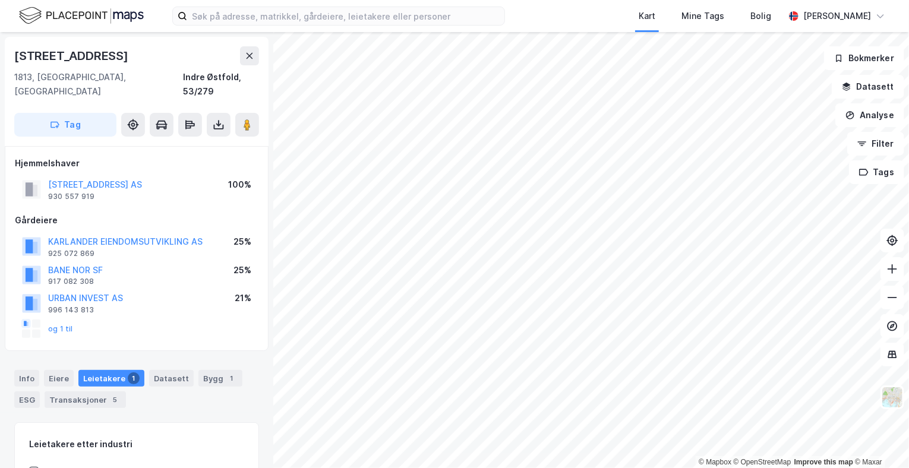
scroll to position [2, 0]
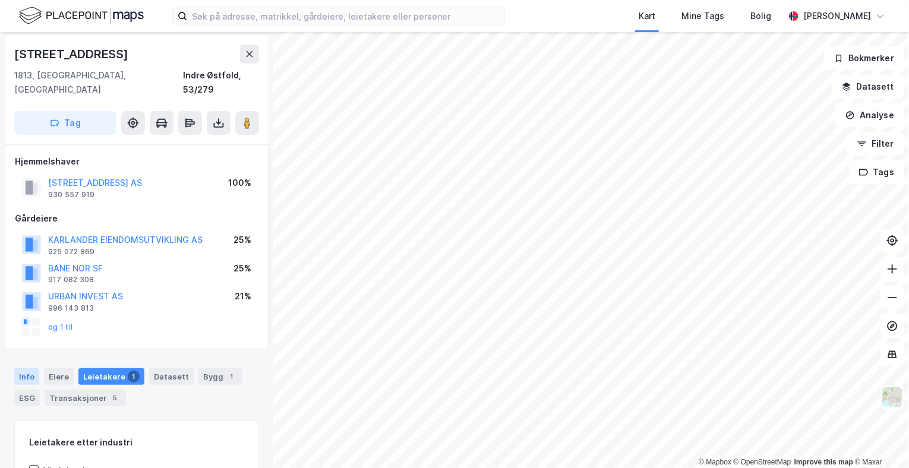
click at [26, 368] on div "Info" at bounding box center [26, 376] width 25 height 17
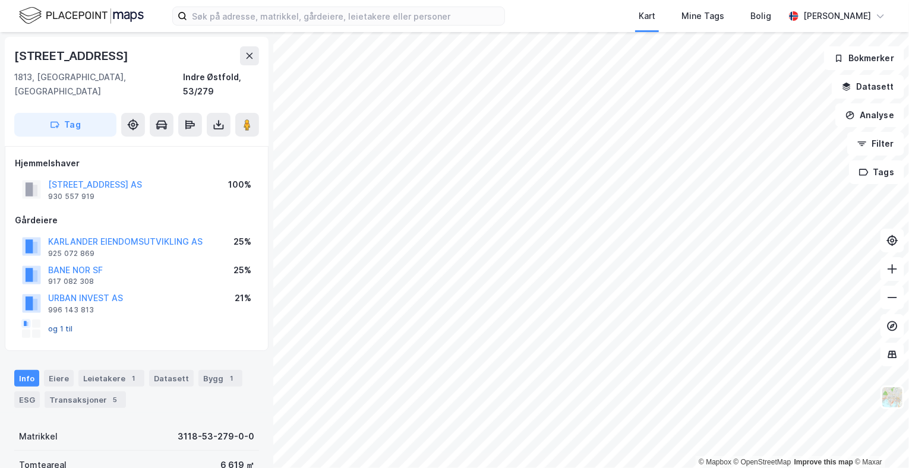
click at [0, 0] on button "og 1 til" at bounding box center [0, 0] width 0 height 0
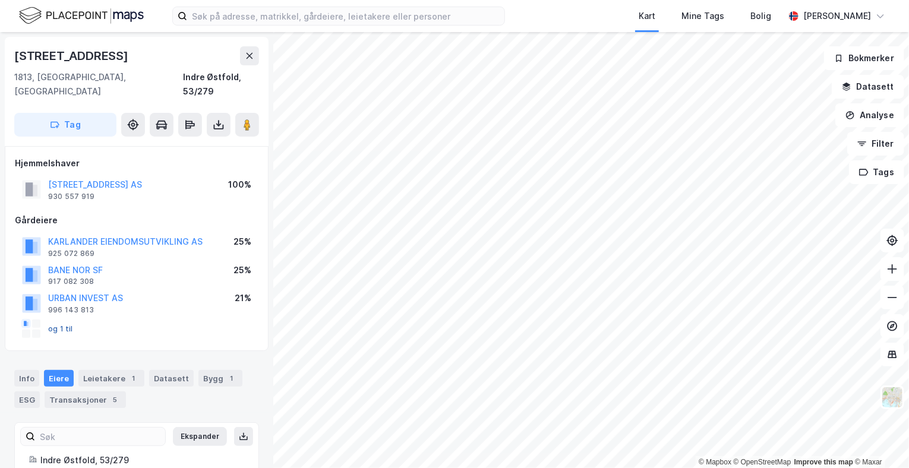
scroll to position [74, 0]
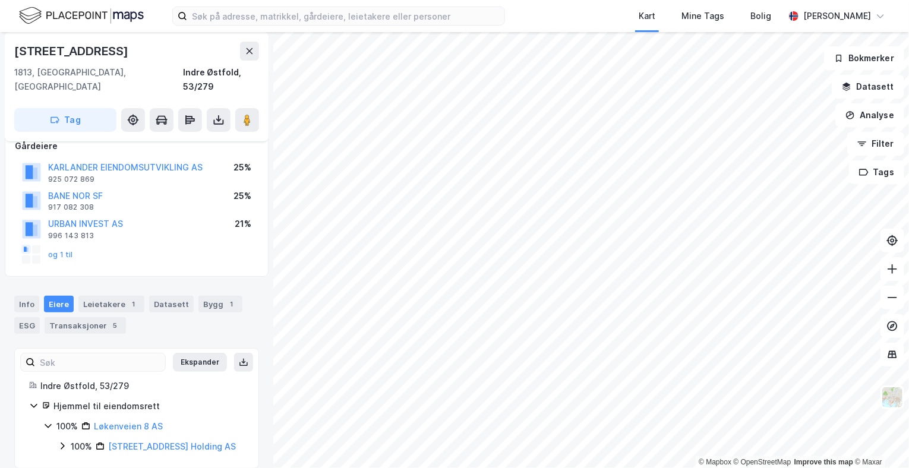
click at [49, 245] on div "og 1 til" at bounding box center [47, 254] width 51 height 19
click at [0, 0] on button "og 1 til" at bounding box center [0, 0] width 0 height 0
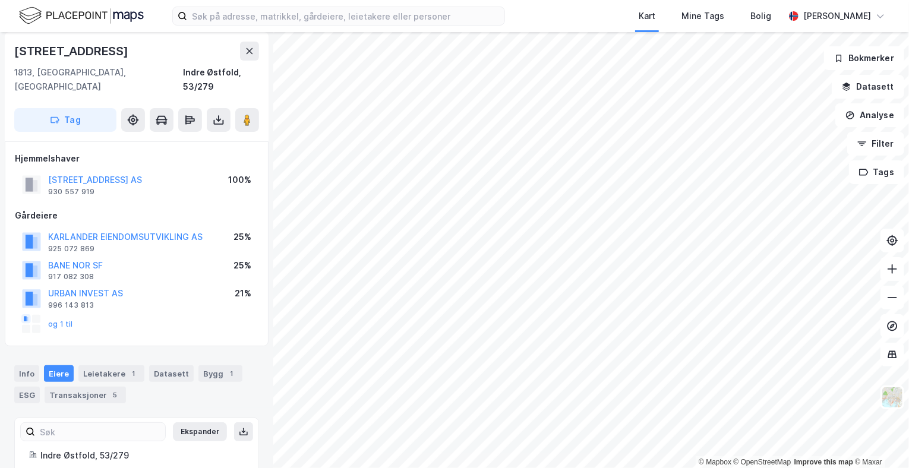
scroll to position [0, 0]
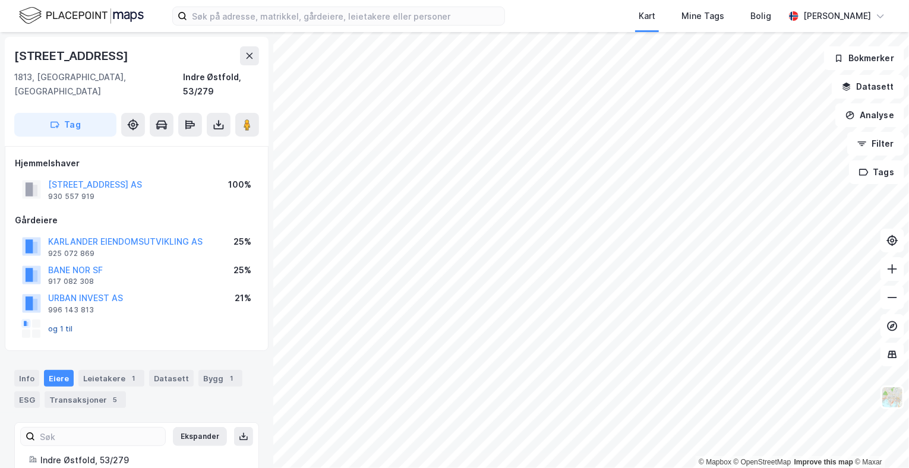
click at [0, 0] on button "og 1 til" at bounding box center [0, 0] width 0 height 0
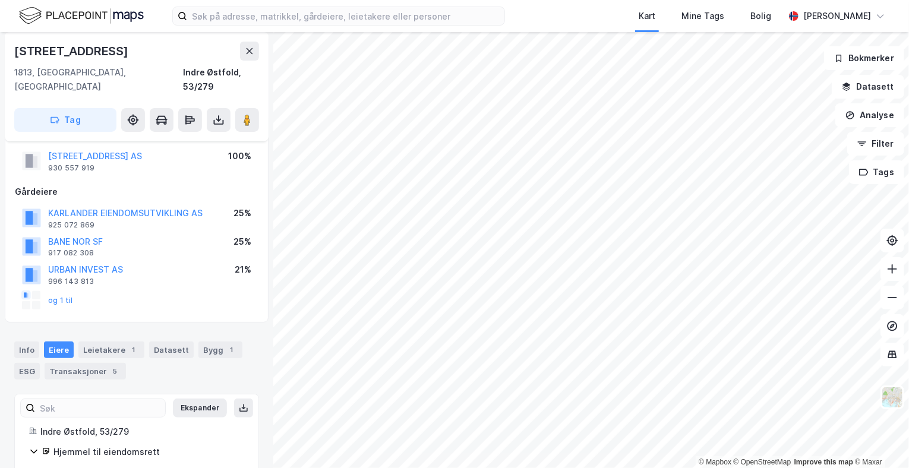
scroll to position [15, 0]
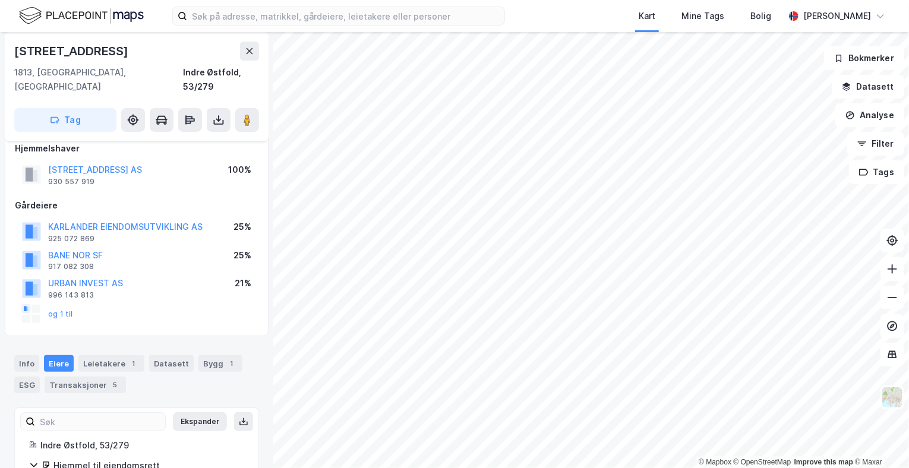
click at [33, 305] on div at bounding box center [36, 309] width 8 height 8
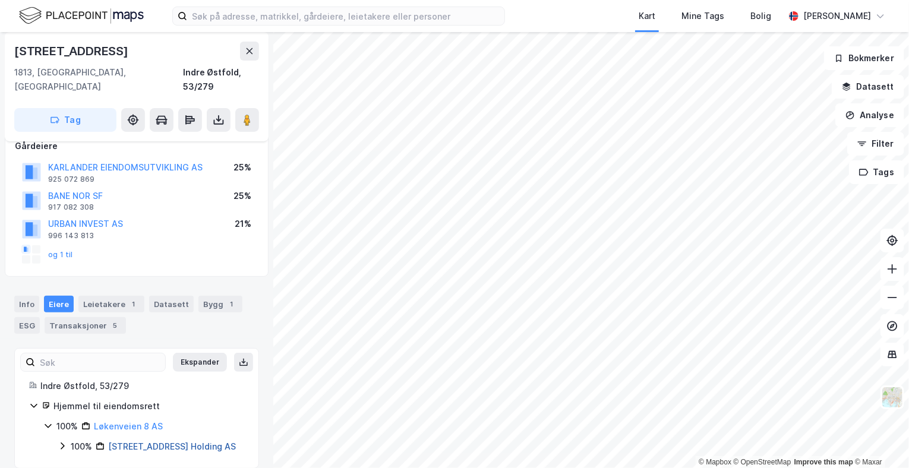
click at [121, 441] on link "[STREET_ADDRESS] Holding AS" at bounding box center [172, 446] width 128 height 10
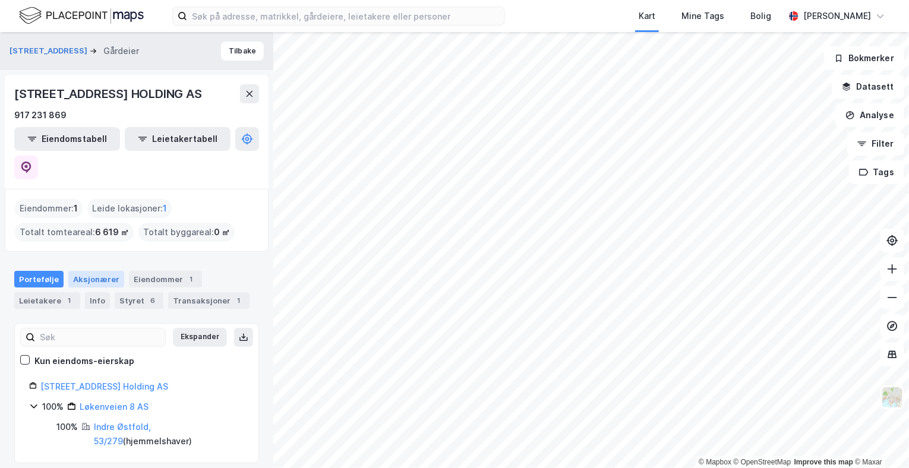
click at [88, 271] on div "Aksjonærer" at bounding box center [96, 279] width 56 height 17
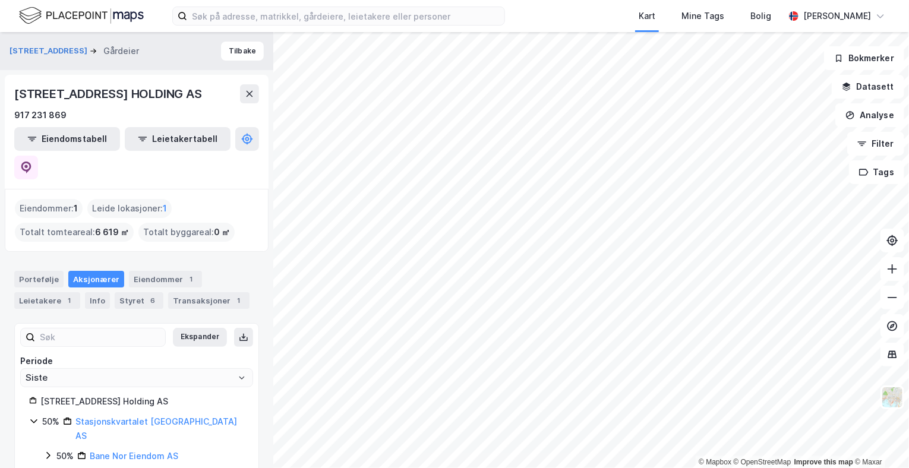
scroll to position [41, 0]
